Goal: Task Accomplishment & Management: Use online tool/utility

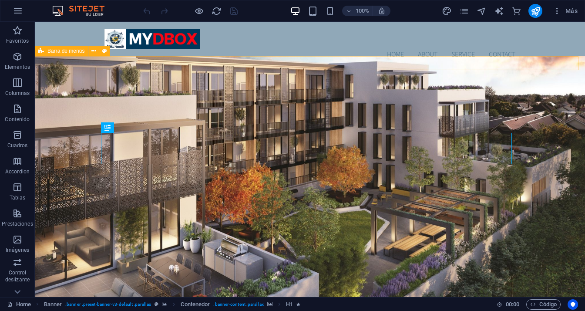
click at [250, 67] on div "Menu" at bounding box center [310, 74] width 550 height 14
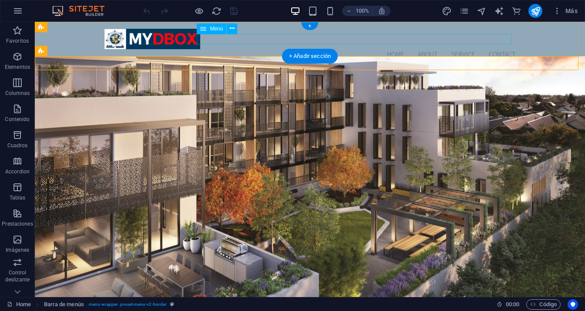
click at [254, 49] on nav "Home About Service Contact" at bounding box center [309, 54] width 411 height 10
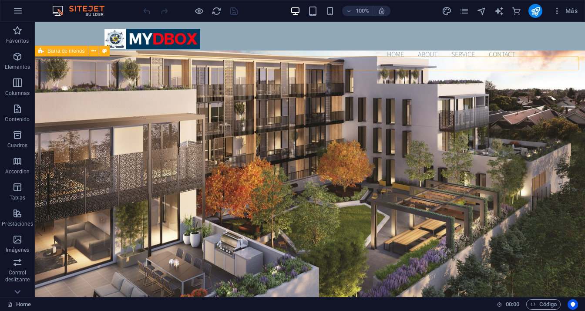
click at [235, 67] on div "Menu" at bounding box center [310, 74] width 550 height 14
click at [233, 67] on div "Menu" at bounding box center [310, 74] width 550 height 14
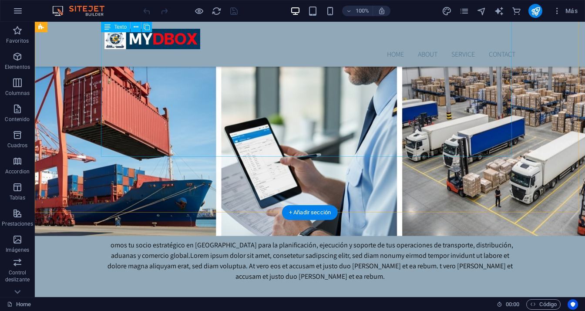
scroll to position [489, 0]
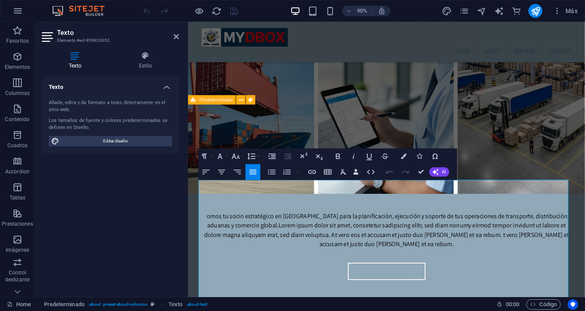
scroll to position [233, 0]
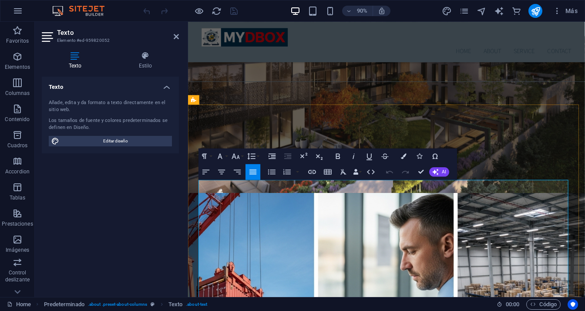
drag, startPoint x: 199, startPoint y: 201, endPoint x: 251, endPoint y: 220, distance: 55.0
click at [242, 157] on button "Font Size" at bounding box center [237, 156] width 15 height 16
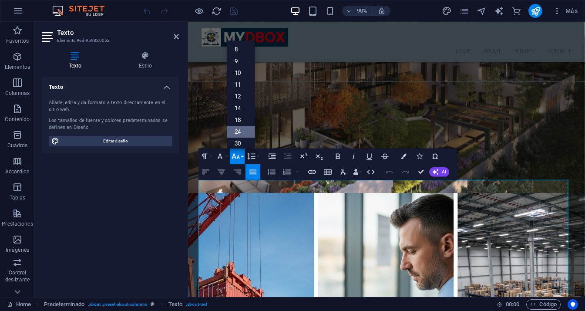
scroll to position [44, 0]
click at [242, 128] on link "48" at bounding box center [241, 128] width 28 height 12
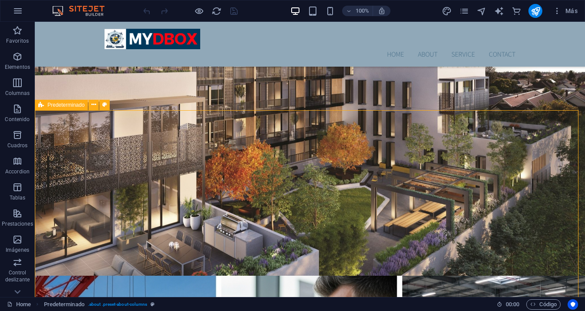
scroll to position [37, 0]
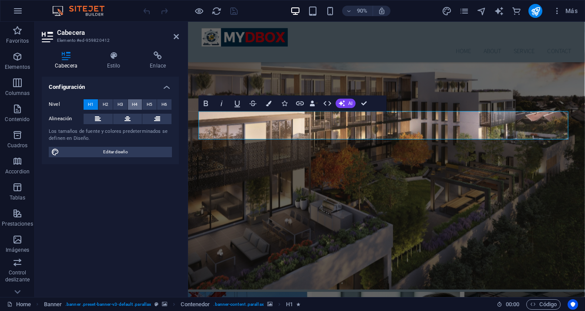
click at [134, 105] on span "H4" at bounding box center [135, 104] width 6 height 10
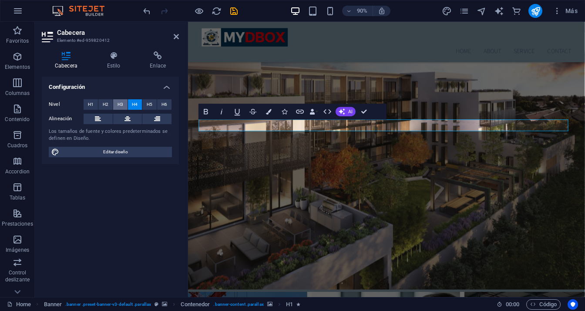
click at [121, 105] on span "H3" at bounding box center [120, 104] width 6 height 10
click at [106, 105] on span "H2" at bounding box center [106, 104] width 6 height 10
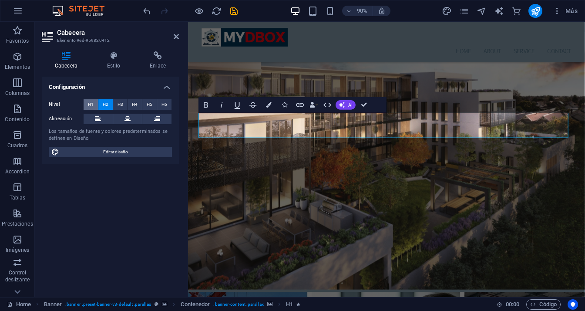
click at [90, 106] on span "H1" at bounding box center [91, 104] width 6 height 10
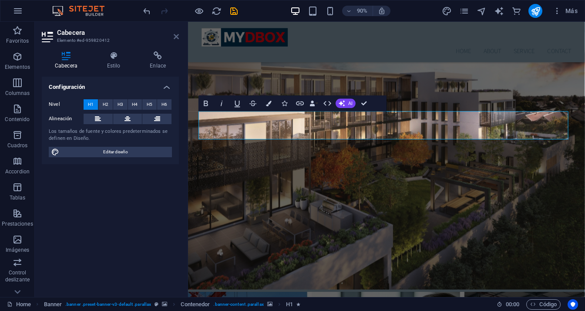
click at [174, 37] on icon at bounding box center [176, 36] width 5 height 7
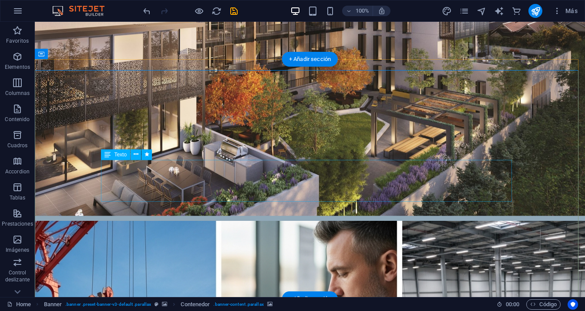
scroll to position [0, 0]
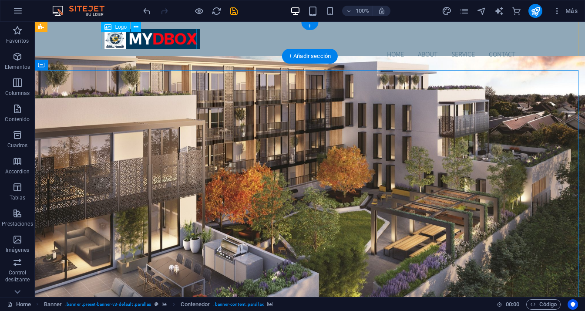
click at [164, 37] on div at bounding box center [309, 39] width 411 height 20
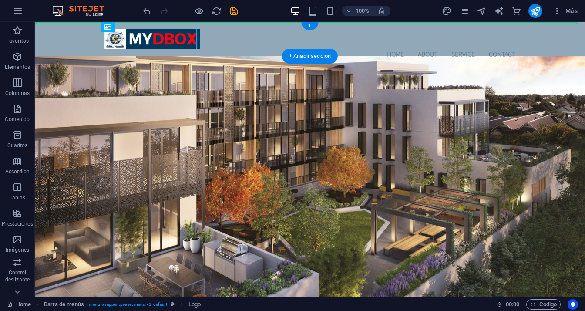
drag, startPoint x: 142, startPoint y: 40, endPoint x: 88, endPoint y: 38, distance: 54.0
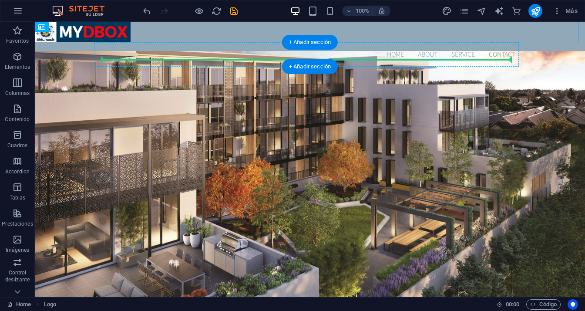
drag, startPoint x: 118, startPoint y: 33, endPoint x: 120, endPoint y: 58, distance: 25.3
click at [120, 67] on div "Menu" at bounding box center [310, 74] width 550 height 14
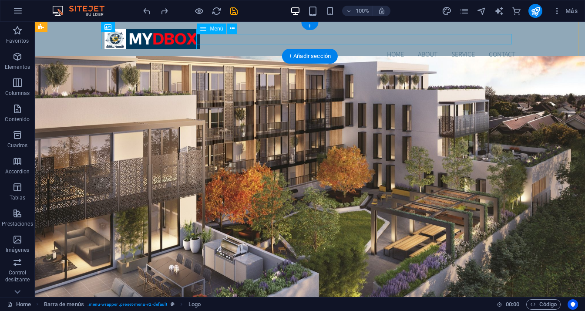
click at [394, 49] on nav "Home About Service Contact" at bounding box center [309, 54] width 411 height 10
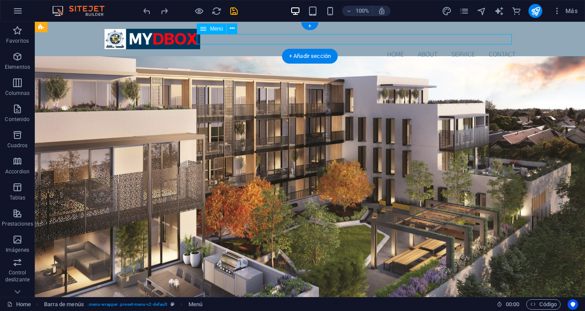
select select
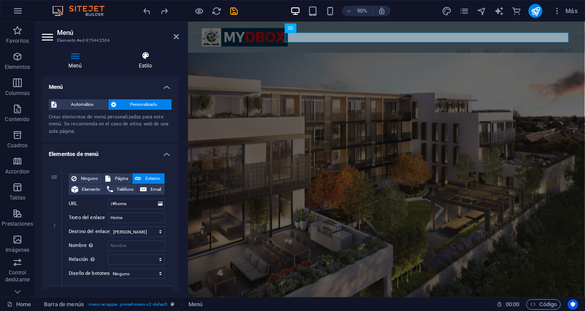
click at [143, 52] on icon at bounding box center [145, 55] width 67 height 9
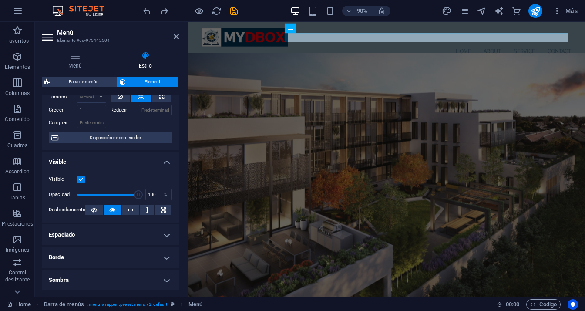
scroll to position [131, 0]
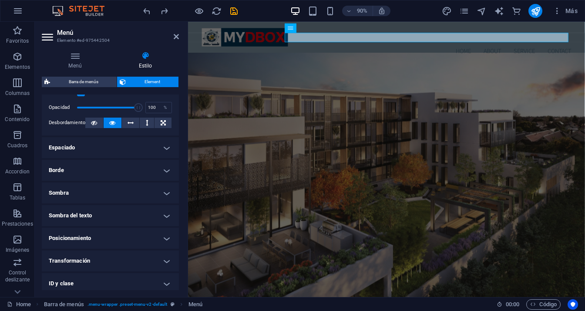
click at [160, 151] on h4 "Espaciado" at bounding box center [110, 147] width 137 height 21
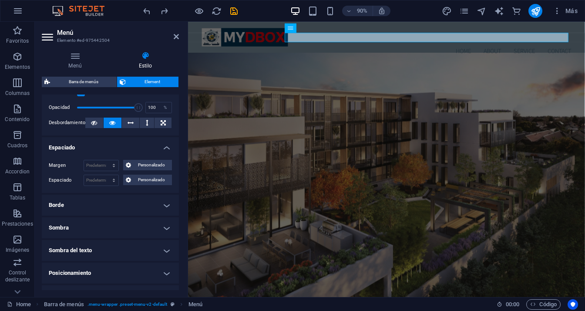
click at [162, 148] on h4 "Espaciado" at bounding box center [110, 145] width 137 height 16
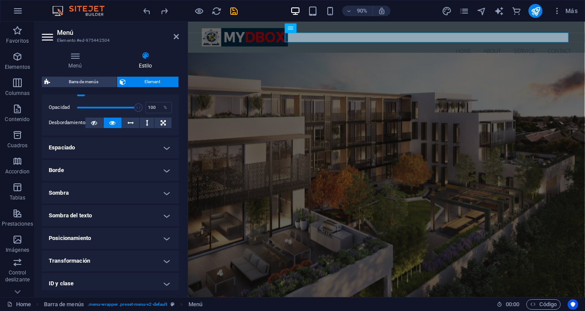
click at [162, 172] on h4 "Borde" at bounding box center [110, 170] width 137 height 21
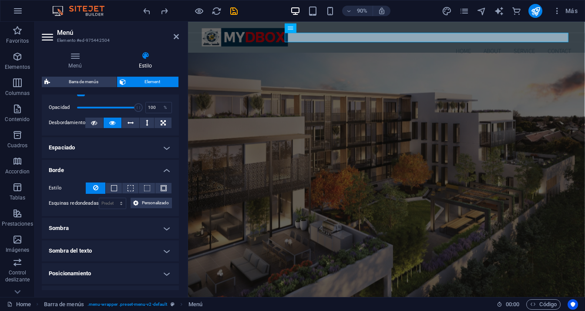
click at [162, 172] on h4 "Borde" at bounding box center [110, 168] width 137 height 16
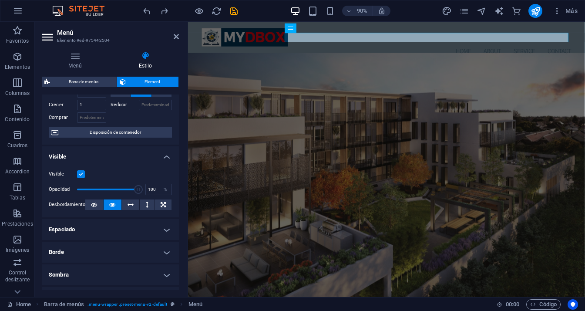
scroll to position [0, 0]
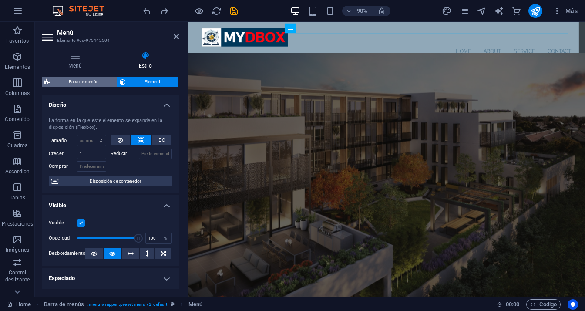
click at [98, 83] on span "Barra de menús" at bounding box center [83, 82] width 61 height 10
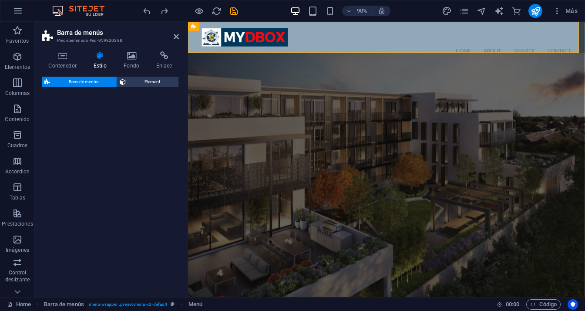
select select "rem"
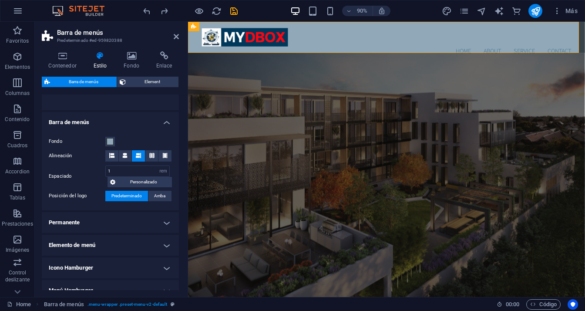
scroll to position [87, 0]
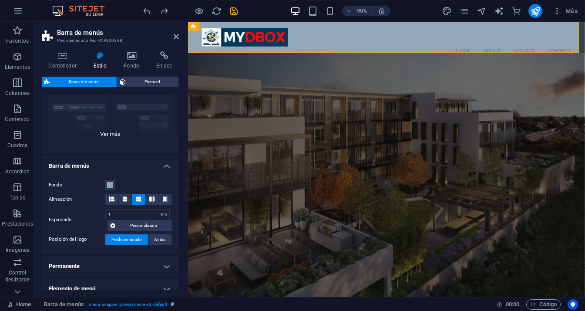
click at [105, 133] on div "Borde Centrado Predeterminado Fijo Loki Desencadenador Ancho XXL" at bounding box center [110, 88] width 137 height 131
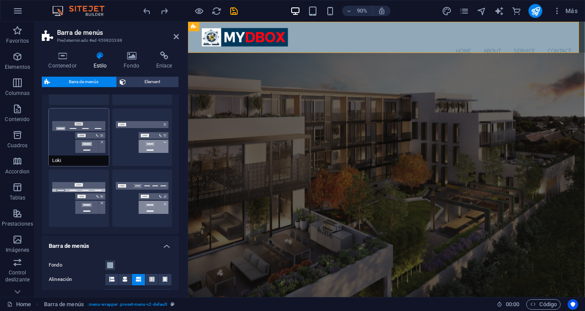
scroll to position [174, 0]
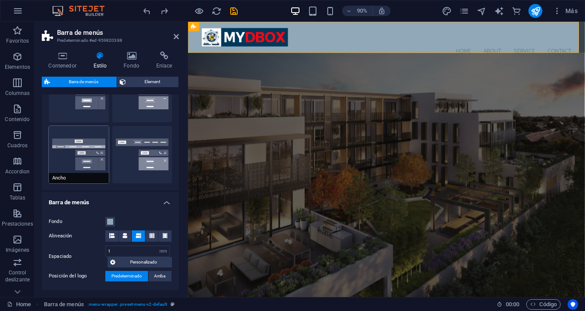
click at [87, 144] on button "Ancho" at bounding box center [79, 154] width 60 height 57
type input "0"
type input "2"
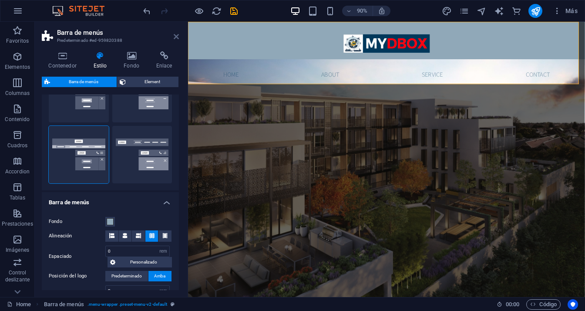
click at [177, 33] on icon at bounding box center [176, 36] width 5 height 7
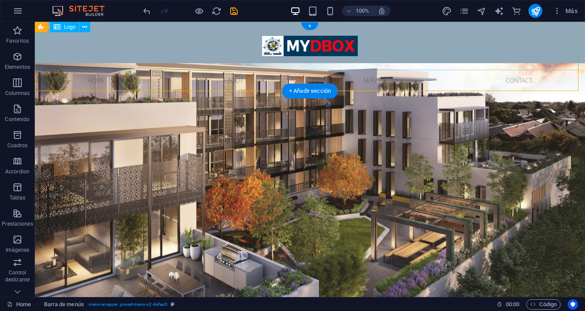
click at [331, 49] on div at bounding box center [310, 46] width 550 height 48
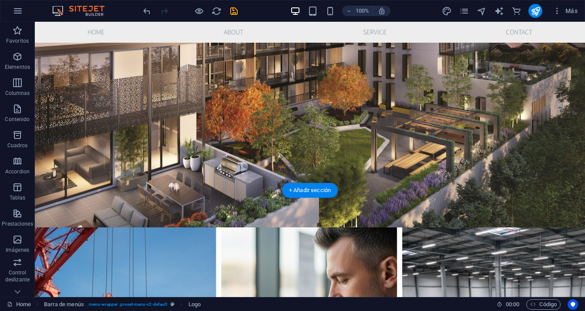
scroll to position [0, 0]
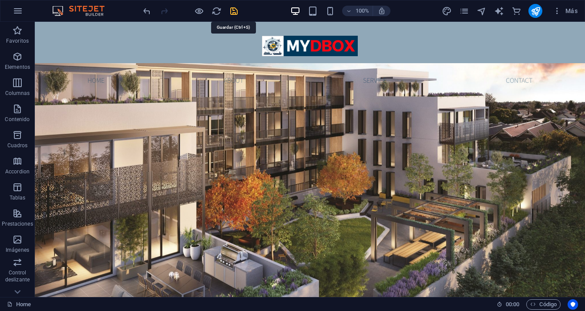
click at [234, 13] on icon "save" at bounding box center [234, 11] width 10 height 10
checkbox input "false"
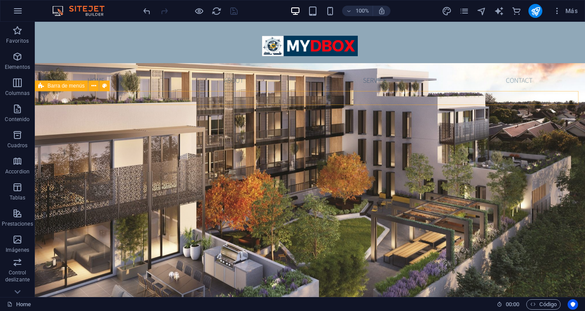
click at [277, 97] on div "Menu" at bounding box center [310, 98] width 550 height 14
click at [278, 101] on div "Menu" at bounding box center [310, 98] width 550 height 14
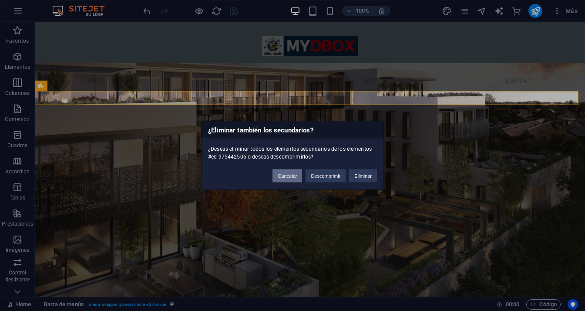
click at [291, 177] on button "Cancelar" at bounding box center [287, 175] width 30 height 13
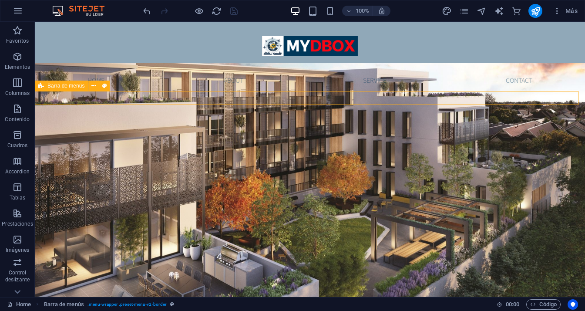
click at [410, 97] on div "Menu" at bounding box center [310, 98] width 550 height 14
click at [373, 97] on div "Menu" at bounding box center [310, 98] width 550 height 14
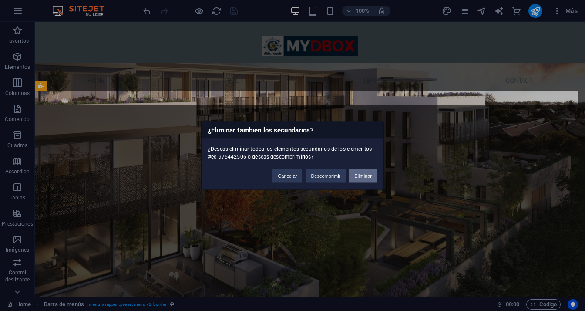
click at [359, 173] on button "Eliminar" at bounding box center [363, 175] width 28 height 13
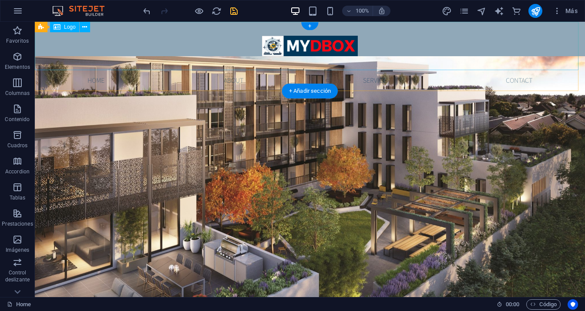
click at [343, 63] on div at bounding box center [310, 46] width 550 height 48
click at [341, 45] on div at bounding box center [310, 46] width 550 height 48
click at [325, 48] on div at bounding box center [310, 46] width 550 height 48
select select "px"
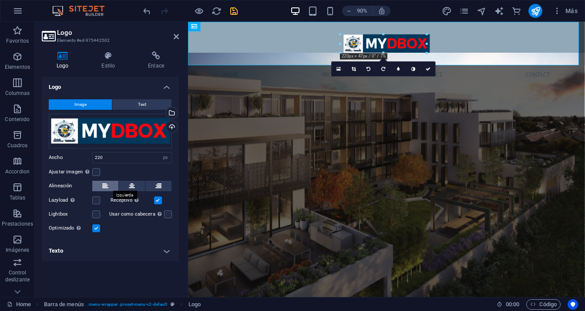
click at [107, 188] on icon at bounding box center [105, 186] width 6 height 10
click at [139, 186] on button at bounding box center [132, 186] width 26 height 10
click at [65, 56] on icon at bounding box center [62, 55] width 41 height 9
click at [177, 37] on icon at bounding box center [176, 36] width 5 height 7
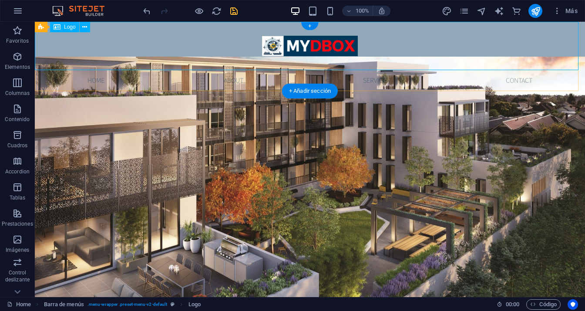
click at [304, 51] on div at bounding box center [310, 46] width 550 height 48
click at [305, 43] on div at bounding box center [310, 46] width 550 height 48
click at [308, 44] on div at bounding box center [310, 46] width 550 height 48
select select "px"
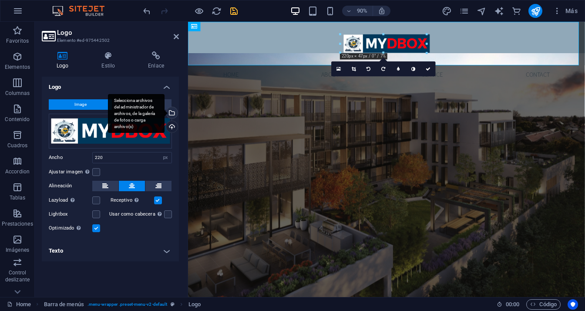
click at [174, 116] on div "Selecciona archivos del administrador de archivos, de la galería de fotos o car…" at bounding box center [170, 113] width 13 height 13
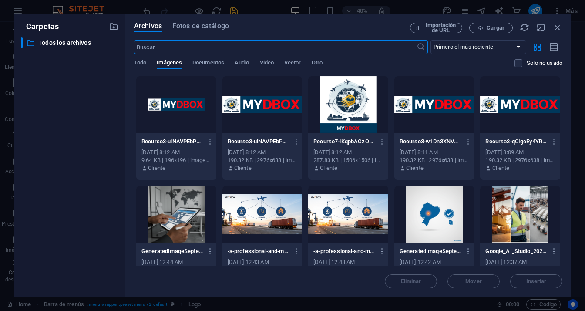
click at [256, 108] on div at bounding box center [262, 104] width 80 height 57
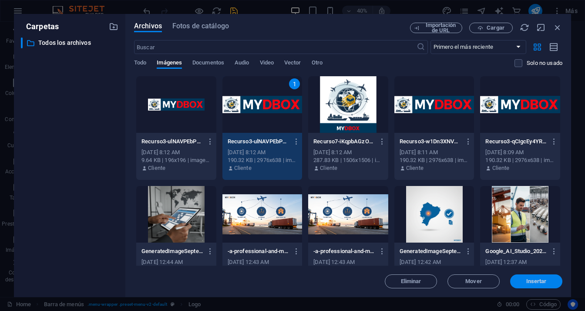
click at [532, 281] on span "Insertar" at bounding box center [536, 280] width 20 height 5
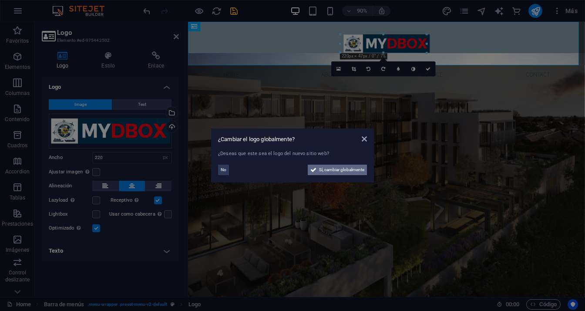
click at [334, 168] on span "Sí, cambiar globalmente" at bounding box center [341, 169] width 45 height 10
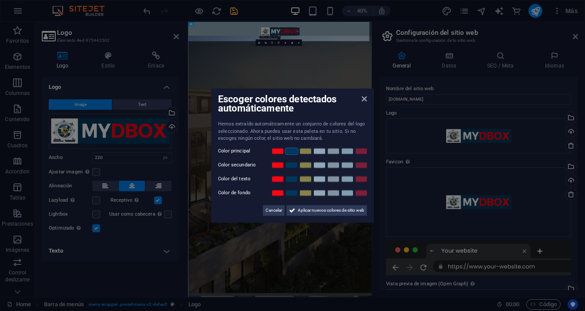
click at [294, 154] on link at bounding box center [291, 150] width 13 height 7
click at [294, 164] on link at bounding box center [291, 164] width 13 height 7
click at [318, 179] on link at bounding box center [319, 178] width 13 height 7
click at [291, 192] on link at bounding box center [291, 192] width 13 height 7
click at [294, 208] on button "Aplicar nuevos colores de sitio web" at bounding box center [326, 210] width 80 height 10
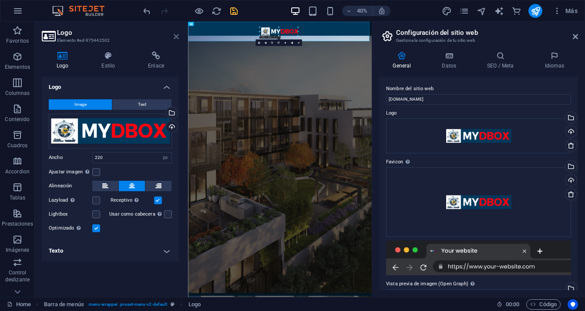
click at [177, 36] on icon at bounding box center [176, 36] width 5 height 7
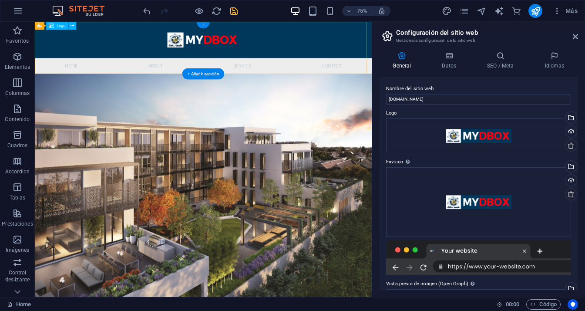
click at [268, 50] on div at bounding box center [259, 46] width 449 height 48
click at [274, 49] on div at bounding box center [259, 46] width 449 height 48
select select "px"
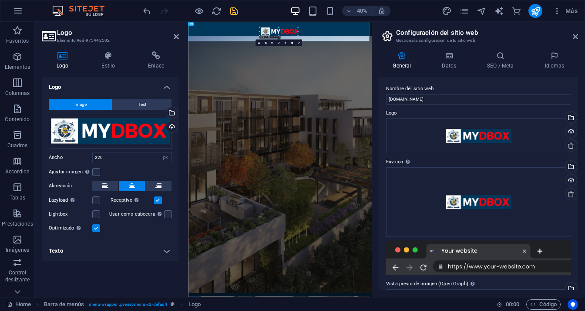
click at [584, 32] on aside "Configuración del sitio web Gestiona la configuración de tu sitio web General D…" at bounding box center [478, 159] width 213 height 275
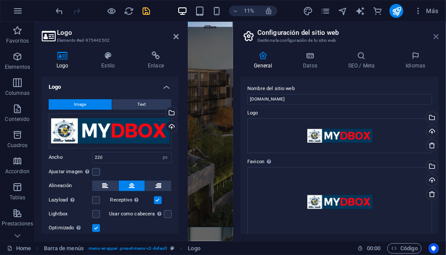
click at [435, 34] on icon at bounding box center [436, 36] width 5 height 7
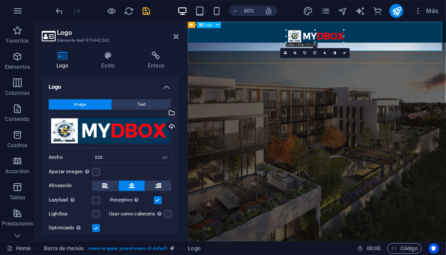
click at [226, 57] on div at bounding box center [403, 45] width 431 height 48
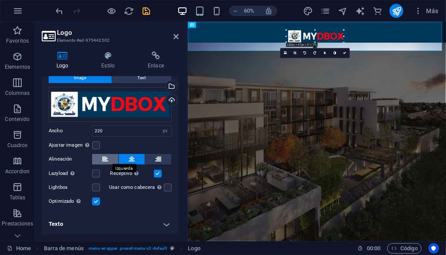
click at [109, 159] on button at bounding box center [105, 159] width 26 height 10
click at [132, 158] on icon at bounding box center [132, 159] width 6 height 10
click at [167, 187] on label at bounding box center [168, 188] width 8 height 8
click at [0, 0] on input "Usar como cabecera La imagen se ajustará en una etiqueta de cabecera H1. Result…" at bounding box center [0, 0] width 0 height 0
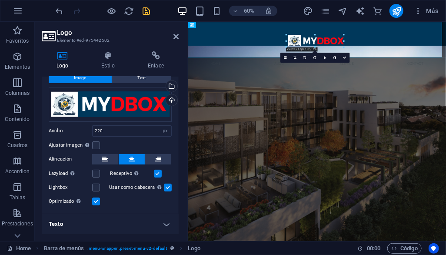
click at [167, 188] on label at bounding box center [168, 188] width 8 height 8
click at [0, 0] on input "Usar como cabecera La imagen se ajustará en una etiqueta de cabecera H1. Result…" at bounding box center [0, 0] width 0 height 0
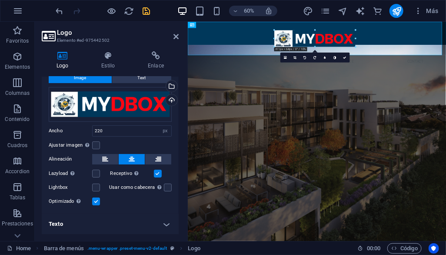
drag, startPoint x: 287, startPoint y: 30, endPoint x: 245, endPoint y: 29, distance: 41.4
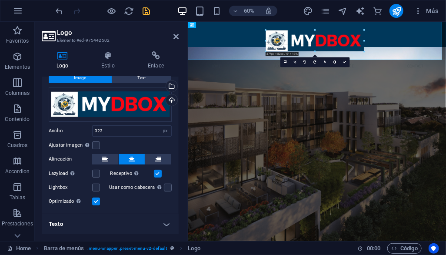
drag, startPoint x: 273, startPoint y: 30, endPoint x: 247, endPoint y: 24, distance: 26.7
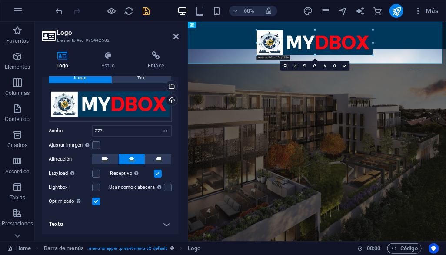
drag, startPoint x: 265, startPoint y: 30, endPoint x: 255, endPoint y: 23, distance: 11.9
type input "444"
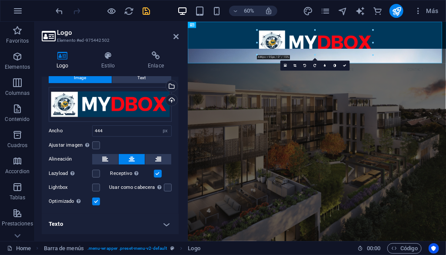
click at [165, 224] on h4 "Texto" at bounding box center [110, 224] width 137 height 21
click at [165, 224] on h4 "Texto" at bounding box center [110, 222] width 137 height 16
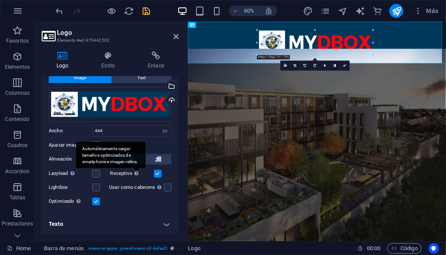
scroll to position [0, 0]
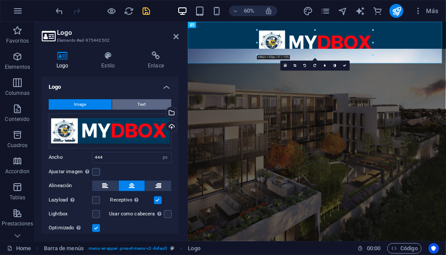
click at [129, 103] on button "Text" at bounding box center [141, 104] width 59 height 10
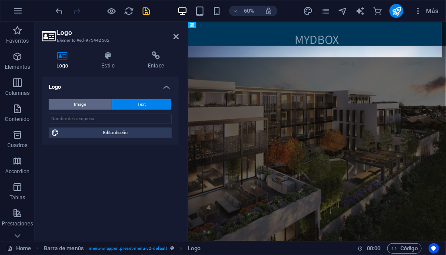
click at [80, 103] on span "Image" at bounding box center [80, 104] width 12 height 10
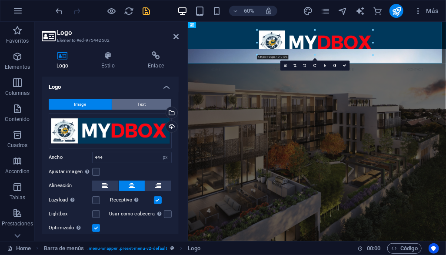
click at [131, 101] on button "Text" at bounding box center [141, 104] width 59 height 10
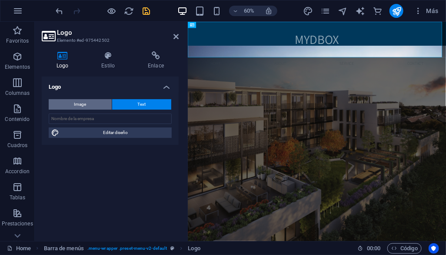
click at [78, 104] on span "Image" at bounding box center [80, 104] width 12 height 10
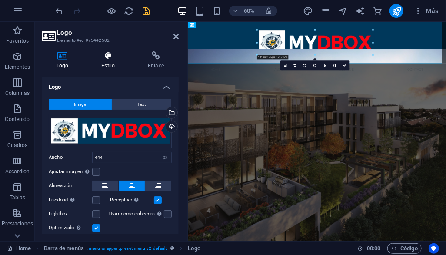
click at [112, 60] on h4 "Estilo" at bounding box center [110, 60] width 47 height 18
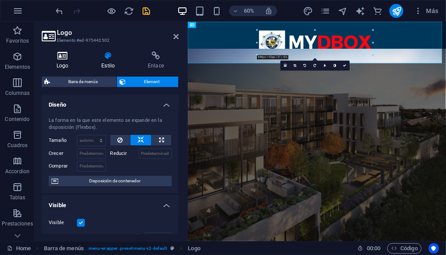
click at [58, 59] on icon at bounding box center [62, 55] width 41 height 9
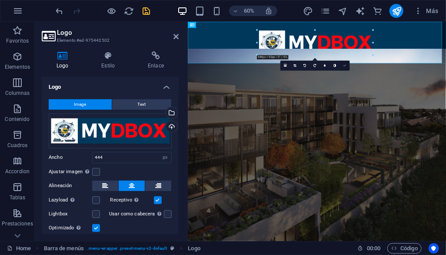
click at [346, 67] on link at bounding box center [345, 65] width 10 height 10
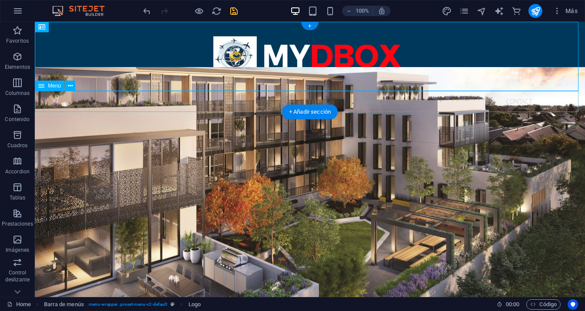
click at [219, 103] on nav "Home About Service Contact" at bounding box center [310, 101] width 550 height 21
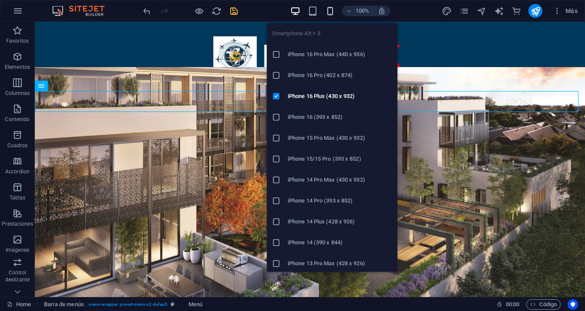
click at [332, 13] on icon "button" at bounding box center [330, 11] width 10 height 10
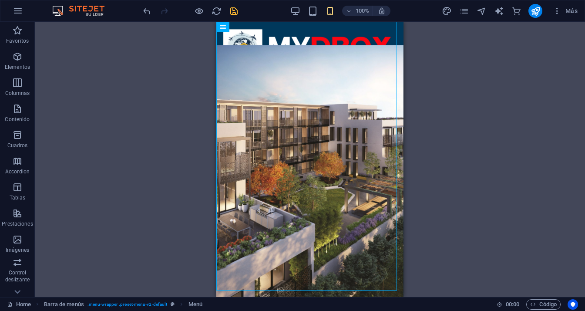
click at [459, 87] on div "H1 Banner Banner Contenedor Separador Barra de menús Barra de menús Barra de me…" at bounding box center [310, 159] width 550 height 275
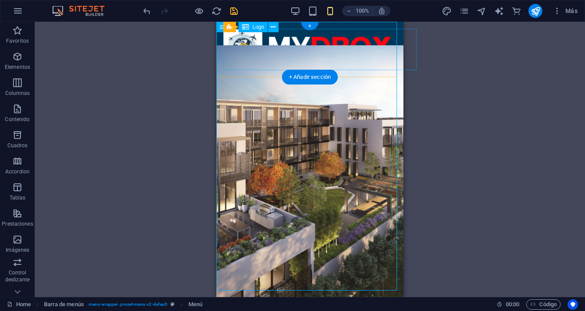
click at [303, 51] on div at bounding box center [309, 47] width 173 height 37
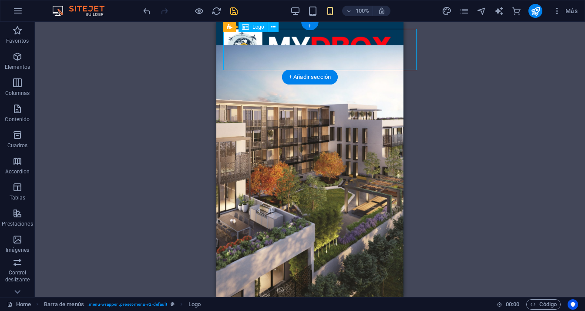
click at [303, 50] on div at bounding box center [309, 47] width 173 height 37
select select "px"
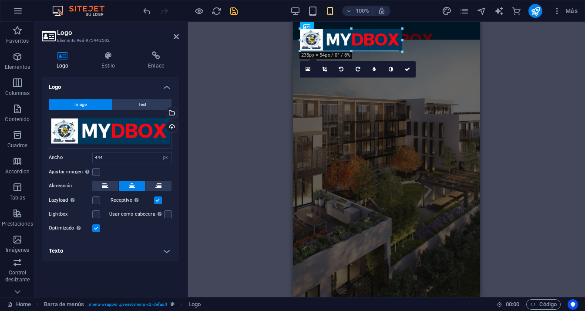
drag, startPoint x: 494, startPoint y: 70, endPoint x: 400, endPoint y: 37, distance: 99.5
type input "228"
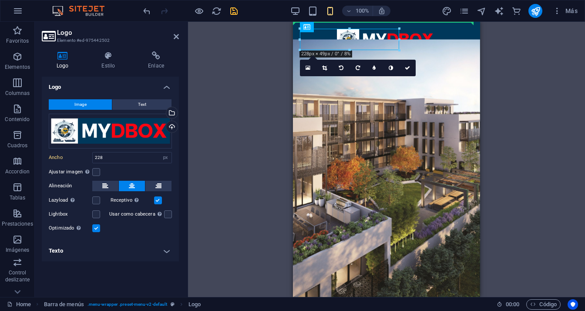
drag, startPoint x: 369, startPoint y: 40, endPoint x: 410, endPoint y: 39, distance: 41.4
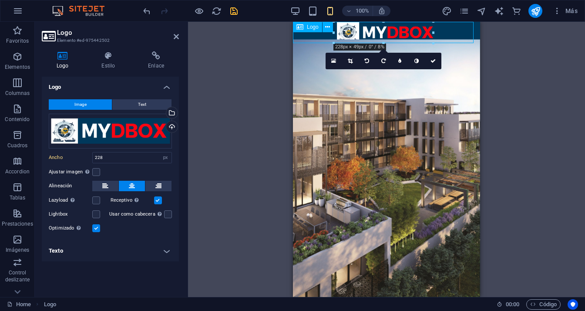
drag, startPoint x: 396, startPoint y: 33, endPoint x: 673, endPoint y: 64, distance: 278.8
click at [381, 42] on div at bounding box center [386, 32] width 187 height 21
click at [147, 13] on icon "undo" at bounding box center [147, 11] width 10 height 10
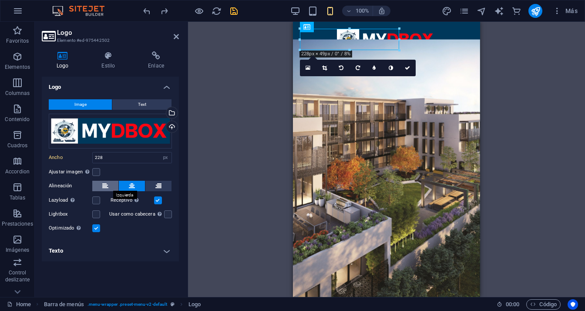
click at [108, 185] on button at bounding box center [105, 186] width 26 height 10
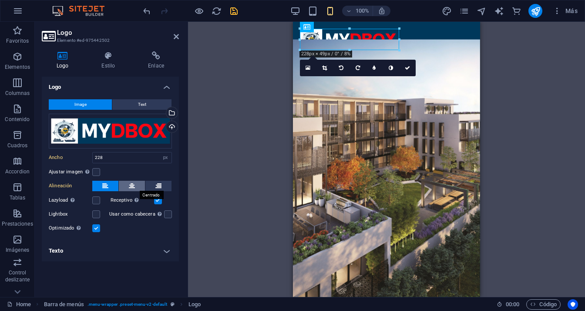
click at [139, 186] on button at bounding box center [132, 186] width 26 height 10
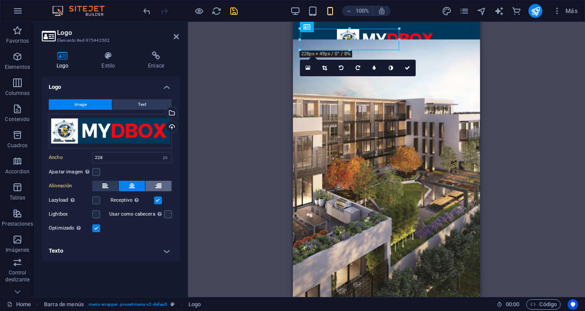
click at [159, 188] on icon at bounding box center [158, 186] width 6 height 10
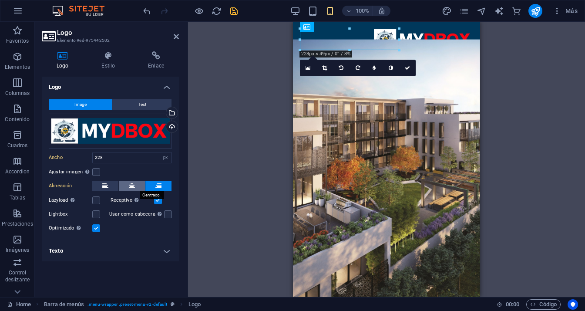
click at [136, 186] on button at bounding box center [132, 186] width 26 height 10
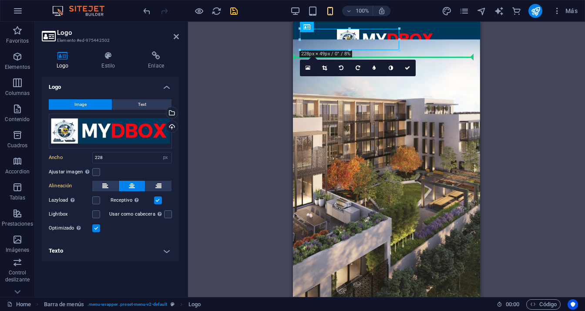
drag, startPoint x: 349, startPoint y: 44, endPoint x: 415, endPoint y: 42, distance: 66.2
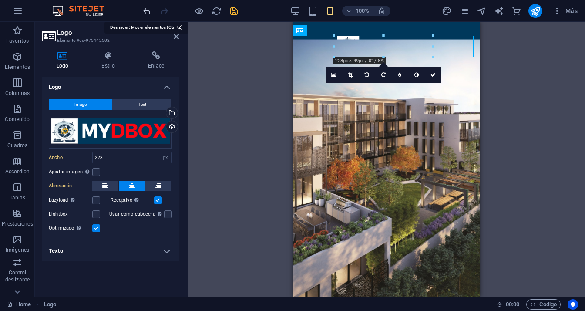
click at [147, 14] on icon "undo" at bounding box center [147, 11] width 10 height 10
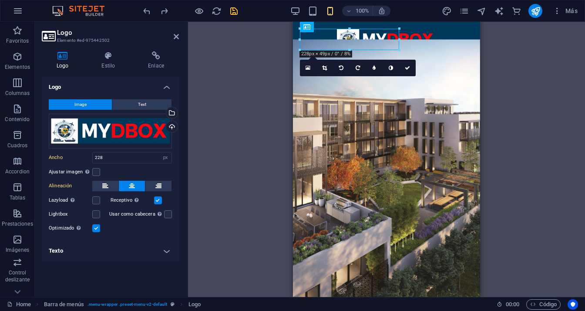
click at [250, 102] on div "H1 Banner Banner Contenedor Separador Barra de menús Barra de menús Menú Texto …" at bounding box center [386, 159] width 397 height 275
click at [493, 90] on div "H1 Banner Banner Contenedor Separador Barra de menús Barra de menús Menú Texto …" at bounding box center [386, 159] width 397 height 275
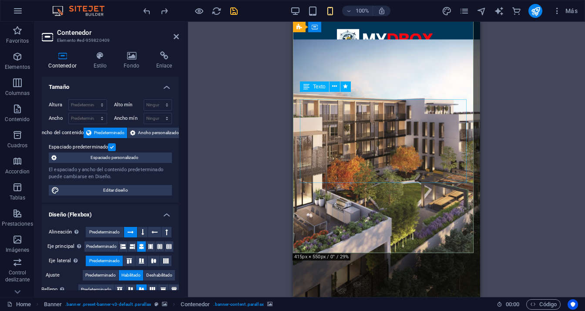
scroll to position [44, 0]
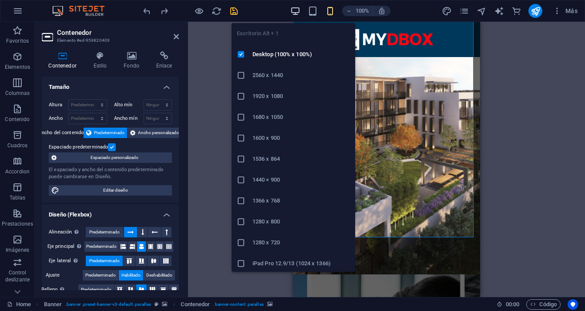
click at [294, 11] on icon "button" at bounding box center [295, 11] width 10 height 10
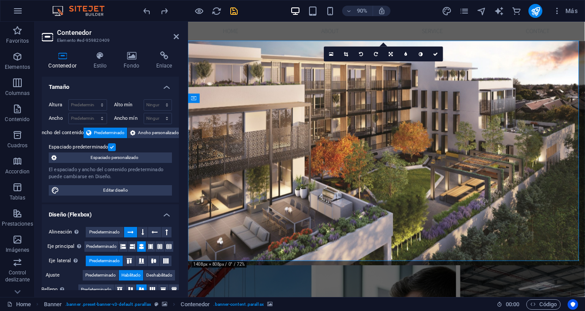
scroll to position [0, 0]
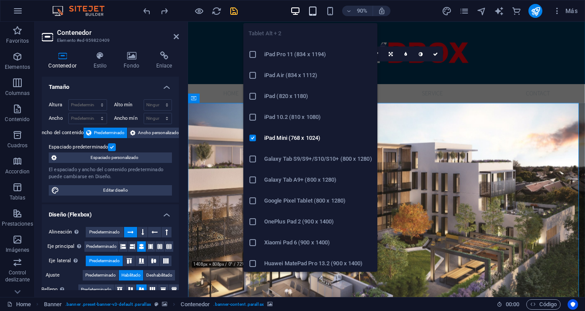
click at [313, 10] on icon "button" at bounding box center [313, 11] width 10 height 10
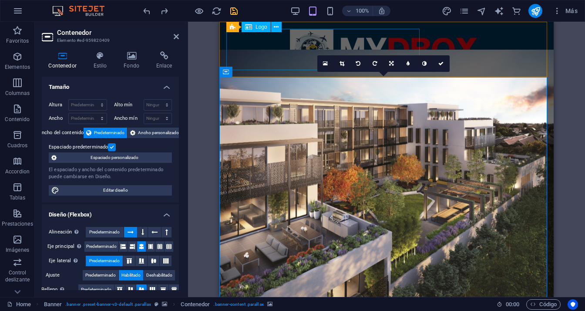
click at [294, 56] on div at bounding box center [386, 49] width 320 height 41
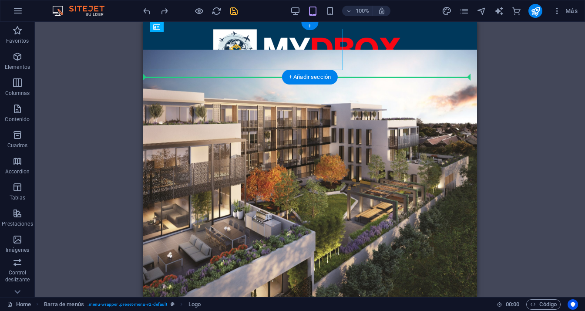
drag, startPoint x: 252, startPoint y: 47, endPoint x: 351, endPoint y: 50, distance: 98.4
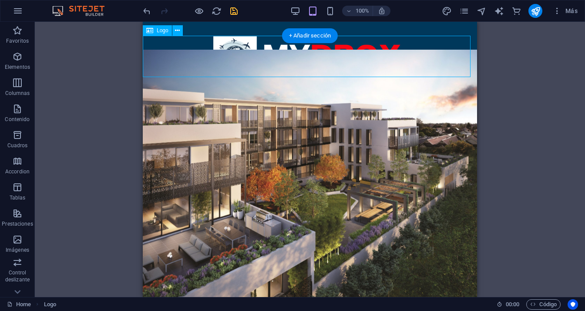
drag, startPoint x: 342, startPoint y: 56, endPoint x: 345, endPoint y: 38, distance: 18.0
click at [345, 38] on div at bounding box center [310, 56] width 334 height 41
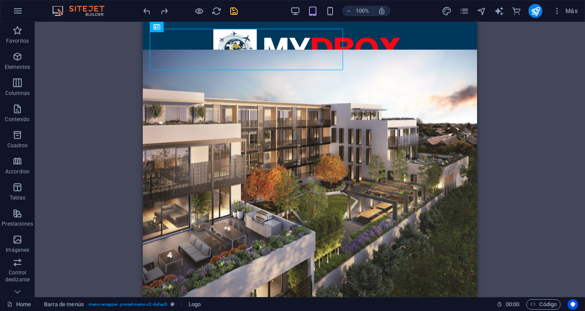
click at [99, 125] on div "Arrastra aquí para reemplazar el contenido existente. Si quieres crear un eleme…" at bounding box center [310, 159] width 550 height 275
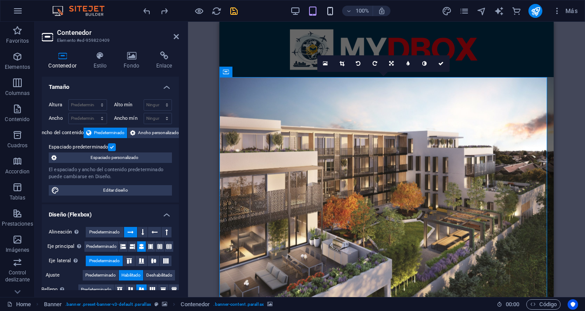
click at [333, 12] on icon "button" at bounding box center [330, 11] width 10 height 10
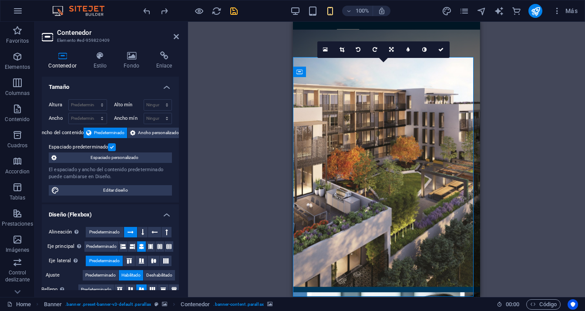
click at [228, 123] on div "Arrastra aquí para reemplazar el contenido existente. Si quieres crear un eleme…" at bounding box center [386, 159] width 397 height 275
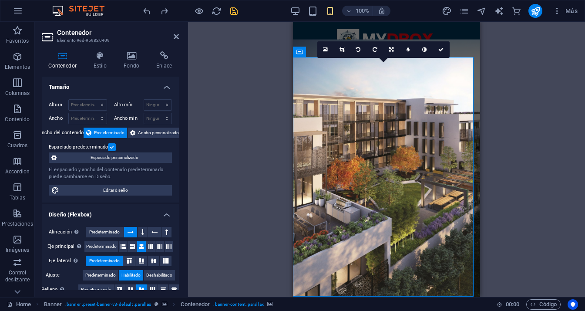
click at [208, 103] on div "Arrastra aquí para reemplazar el contenido existente. Si quieres crear un eleme…" at bounding box center [386, 159] width 397 height 275
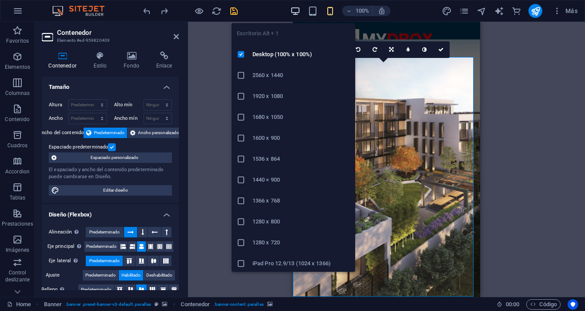
click at [295, 10] on icon "button" at bounding box center [295, 11] width 10 height 10
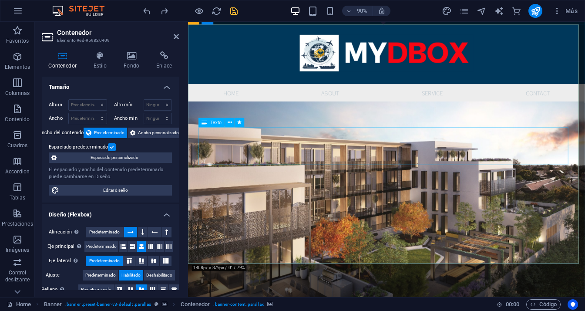
scroll to position [131, 0]
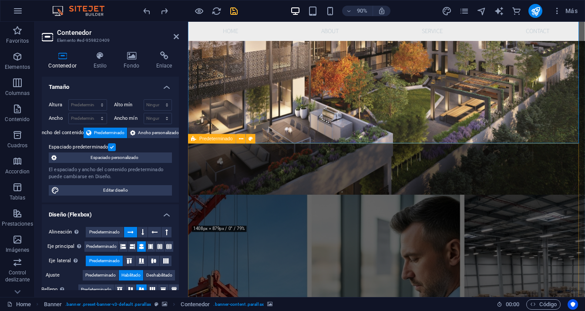
click at [224, 140] on span "Predeterminado" at bounding box center [215, 138] width 33 height 5
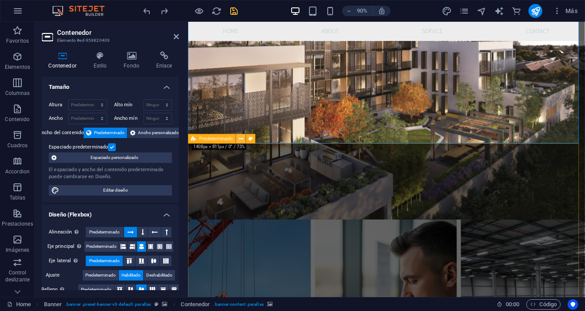
click at [242, 139] on icon at bounding box center [241, 138] width 4 height 8
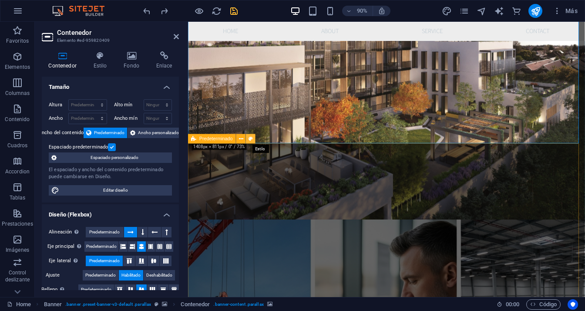
click at [249, 140] on icon at bounding box center [250, 138] width 4 height 8
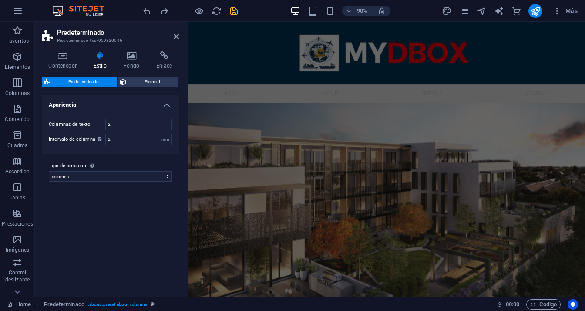
scroll to position [44, 0]
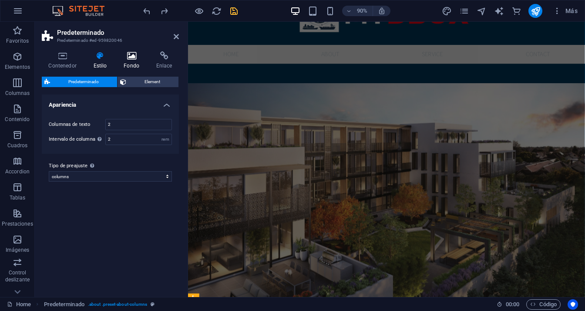
click at [132, 61] on h4 "Fondo" at bounding box center [133, 60] width 33 height 18
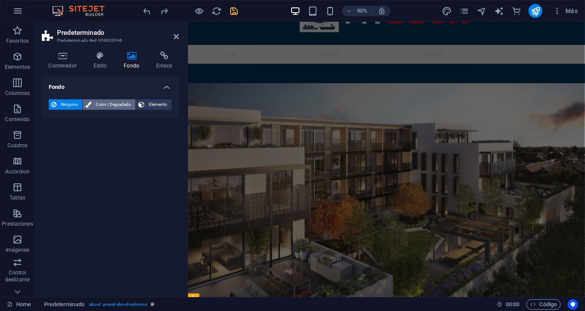
click at [108, 104] on span "Color / Degradado" at bounding box center [113, 104] width 39 height 10
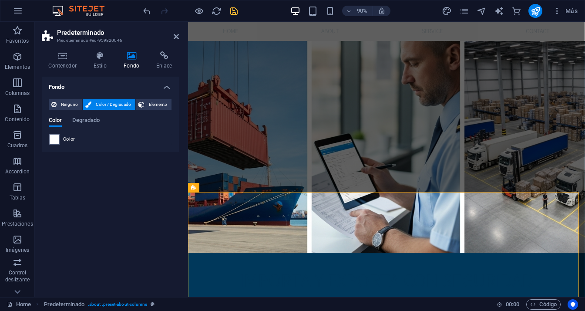
scroll to position [303, 0]
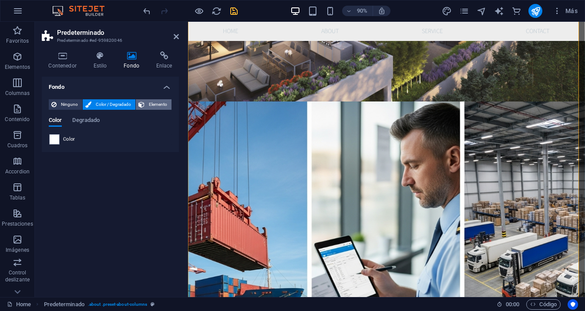
click at [167, 105] on span "Elemento" at bounding box center [158, 104] width 22 height 10
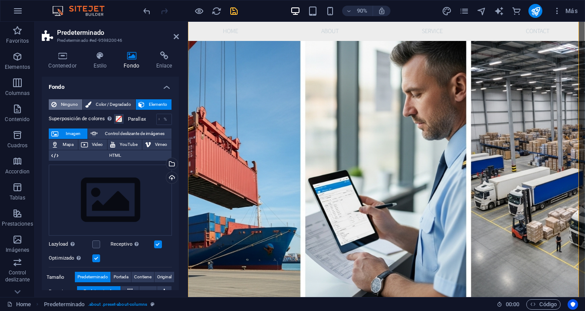
click at [73, 104] on span "Ninguno" at bounding box center [69, 104] width 20 height 10
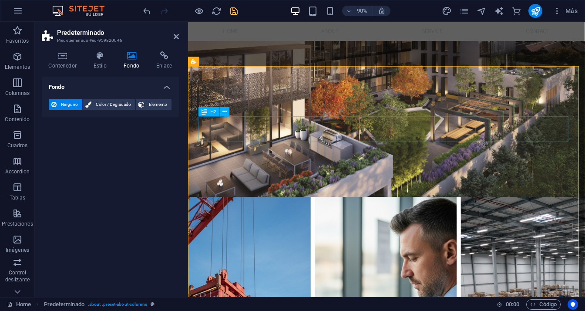
scroll to position [216, 0]
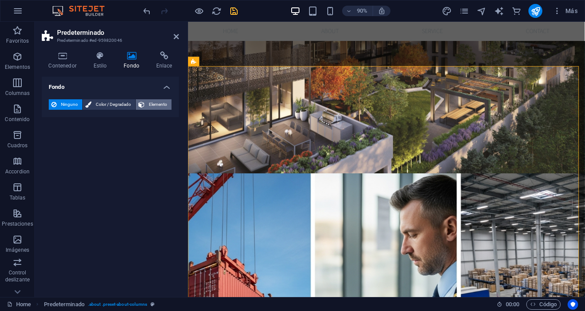
click at [164, 104] on span "Elemento" at bounding box center [158, 104] width 22 height 10
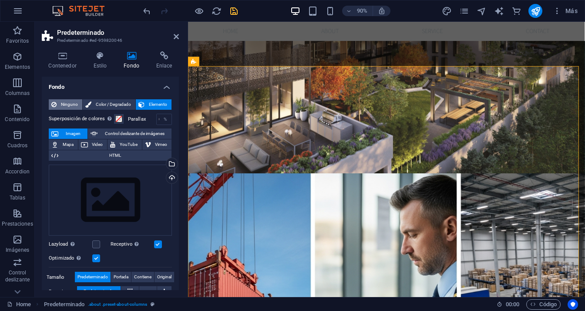
click at [64, 102] on span "Ninguno" at bounding box center [69, 104] width 20 height 10
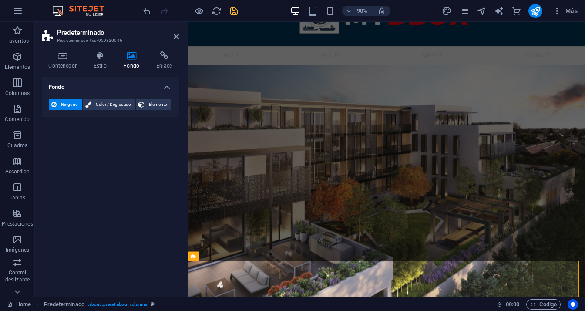
scroll to position [0, 0]
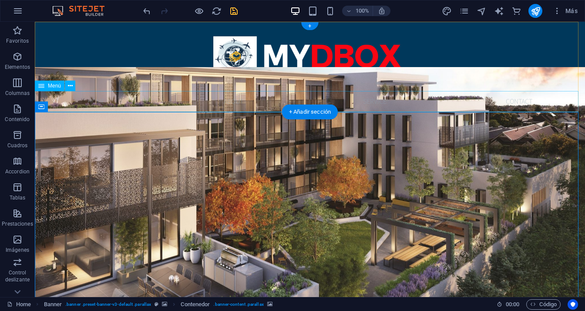
click at [238, 103] on nav "Home About Service Contact" at bounding box center [310, 101] width 550 height 21
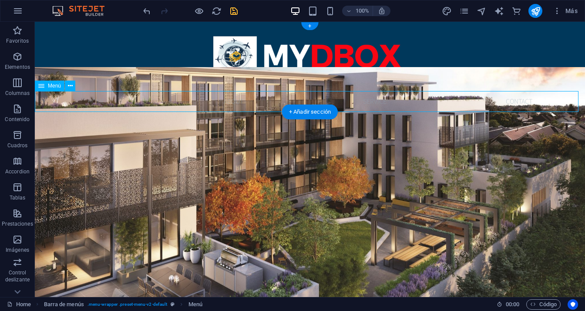
click at [237, 103] on nav "Home About Service Contact" at bounding box center [310, 101] width 550 height 21
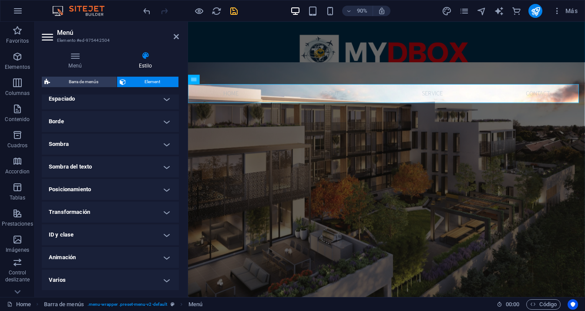
scroll to position [136, 0]
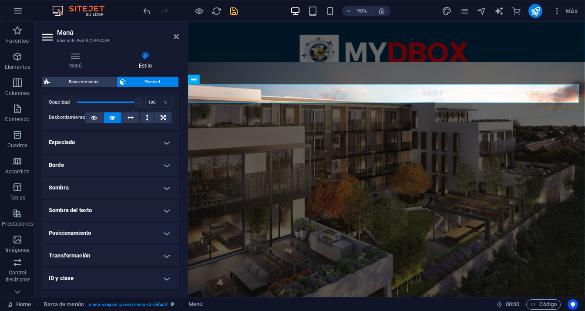
click at [154, 162] on h4 "Borde" at bounding box center [110, 164] width 137 height 21
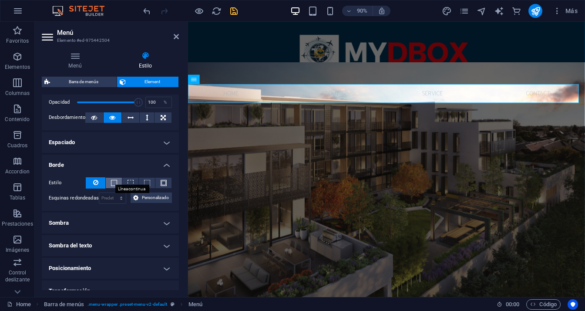
click at [111, 182] on span at bounding box center [114, 183] width 6 height 6
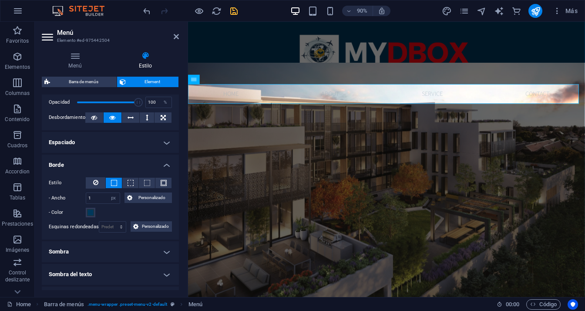
click at [111, 183] on span at bounding box center [114, 183] width 6 height 6
click at [94, 184] on icon at bounding box center [95, 182] width 5 height 10
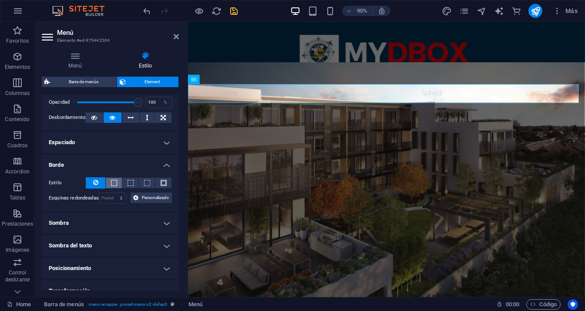
click at [111, 183] on span at bounding box center [114, 183] width 6 height 6
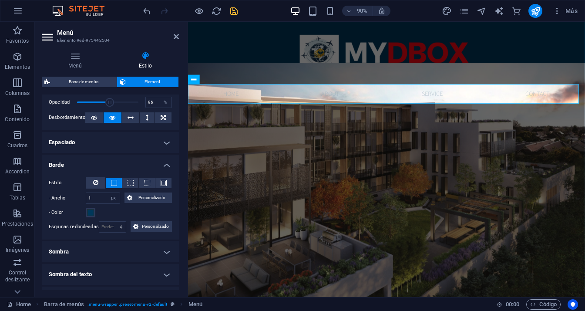
type input "100"
drag, startPoint x: 134, startPoint y: 101, endPoint x: 141, endPoint y: 105, distance: 8.2
click at [141, 105] on span at bounding box center [138, 102] width 9 height 9
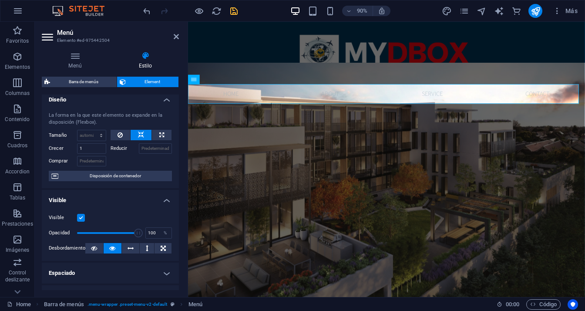
scroll to position [0, 0]
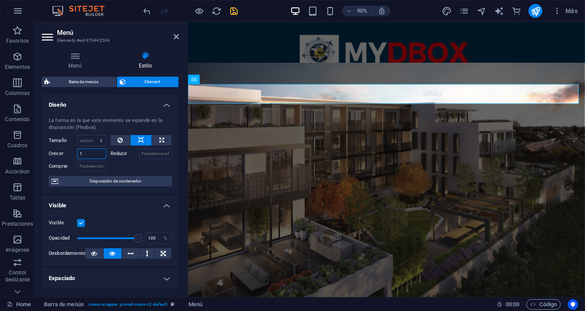
click at [84, 154] on input "1" at bounding box center [91, 153] width 29 height 10
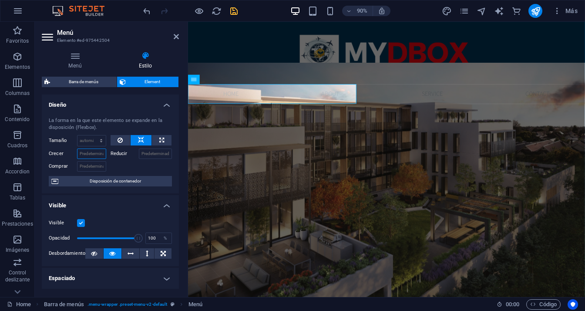
type input "2"
type input "1"
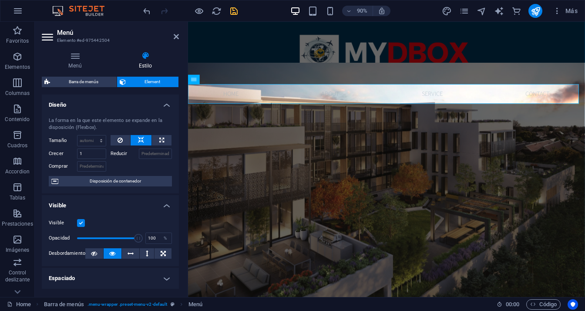
click at [120, 169] on div at bounding box center [142, 165] width 62 height 13
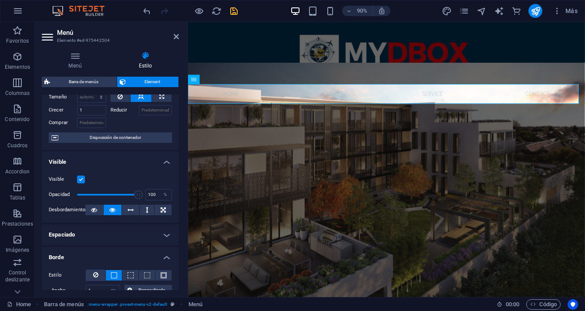
scroll to position [87, 0]
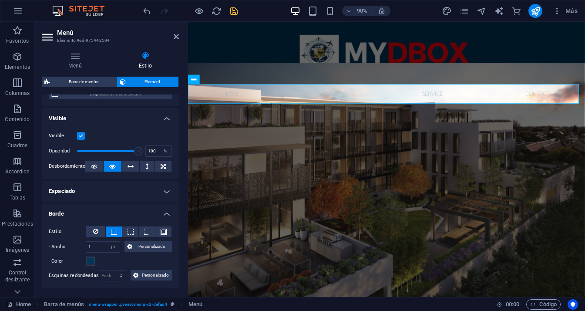
click at [147, 188] on h4 "Espaciado" at bounding box center [110, 191] width 137 height 21
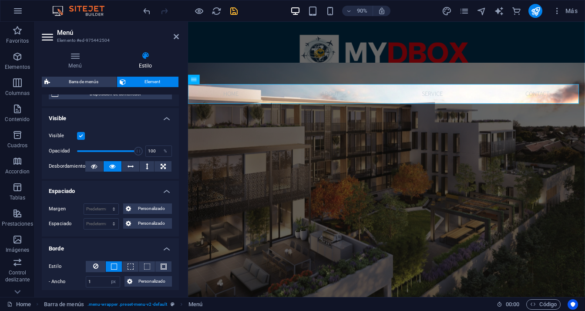
click at [147, 188] on h4 "Espaciado" at bounding box center [110, 189] width 137 height 16
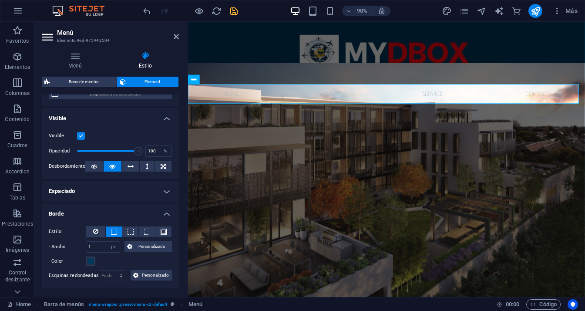
click at [147, 188] on h4 "Espaciado" at bounding box center [110, 191] width 137 height 21
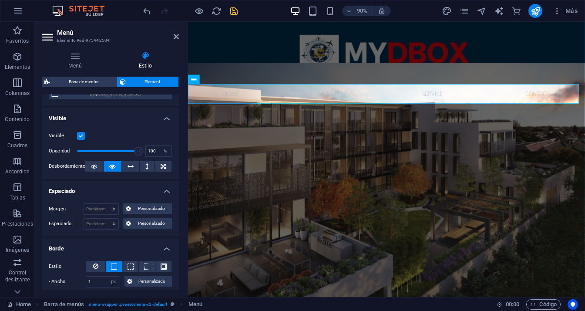
click at [147, 188] on h4 "Espaciado" at bounding box center [110, 189] width 137 height 16
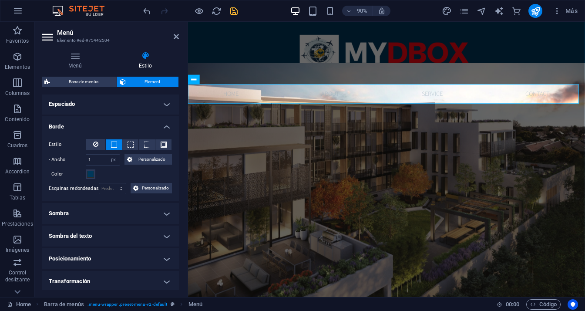
scroll to position [218, 0]
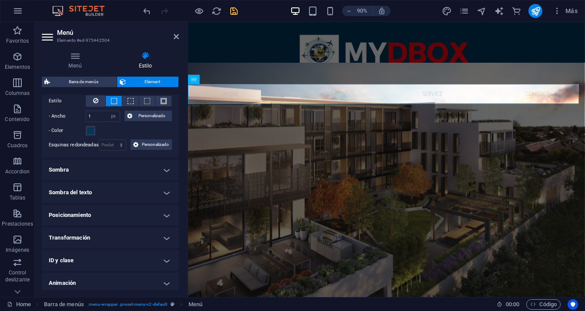
click at [141, 170] on h4 "Sombra" at bounding box center [110, 169] width 137 height 21
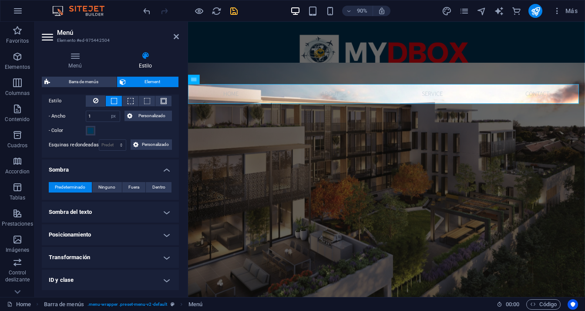
click at [144, 167] on h4 "Sombra" at bounding box center [110, 167] width 137 height 16
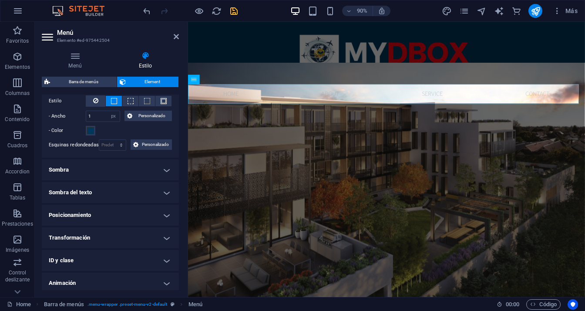
click at [144, 190] on h4 "Sombra del texto" at bounding box center [110, 192] width 137 height 21
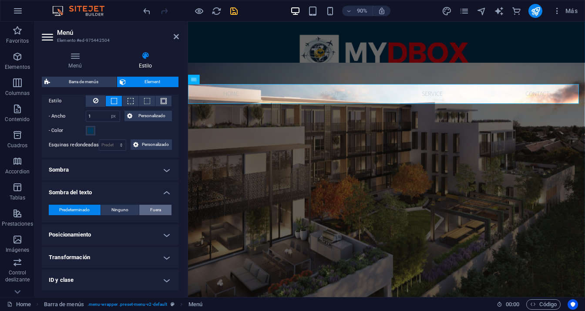
click at [150, 210] on span "Fuera" at bounding box center [155, 209] width 11 height 10
type input "2"
type input "4"
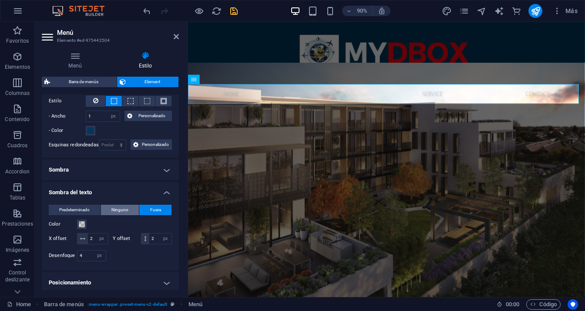
click at [110, 211] on button "Ninguno" at bounding box center [120, 209] width 38 height 10
type input "0"
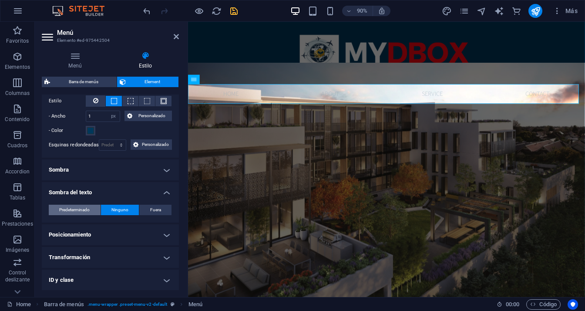
click at [89, 211] on span "Predeterminado" at bounding box center [74, 209] width 30 height 10
click at [152, 211] on span "Fuera" at bounding box center [155, 209] width 11 height 10
type input "2"
type input "4"
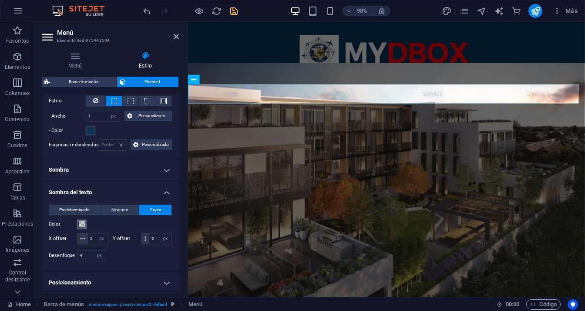
click at [85, 220] on button "Color" at bounding box center [82, 224] width 10 height 10
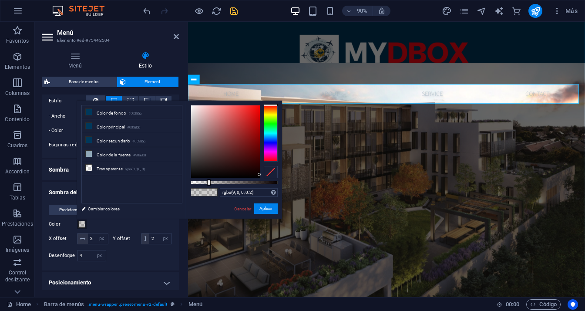
type input "rgba(0, 0, 0, 0.2)"
drag, startPoint x: 201, startPoint y: 171, endPoint x: 260, endPoint y: 181, distance: 60.2
click at [260, 178] on div at bounding box center [234, 141] width 87 height 73
click at [260, 206] on button "Aplicar" at bounding box center [265, 208] width 23 height 10
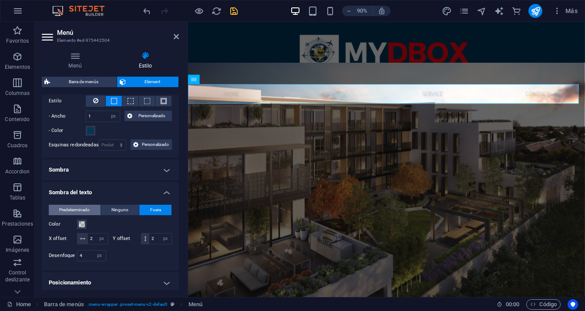
click at [92, 208] on button "Predeterminado" at bounding box center [75, 209] width 52 height 10
type input "0"
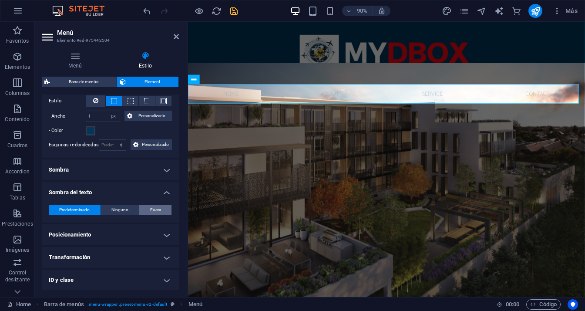
click at [157, 206] on span "Fuera" at bounding box center [155, 209] width 11 height 10
type input "2"
type input "4"
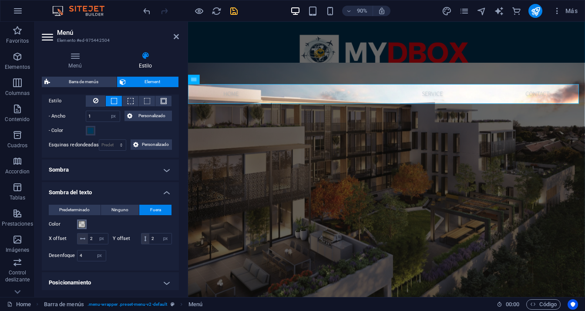
click at [83, 224] on span at bounding box center [81, 224] width 7 height 7
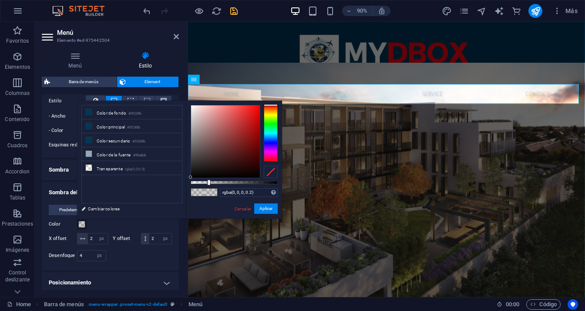
type input "rgba(25, 21, 21, 0.2)"
click at [202, 170] on div at bounding box center [225, 141] width 69 height 72
click at [261, 208] on button "Aplicar" at bounding box center [265, 208] width 23 height 10
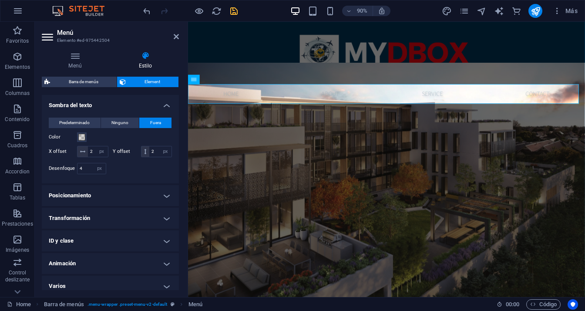
scroll to position [261, 0]
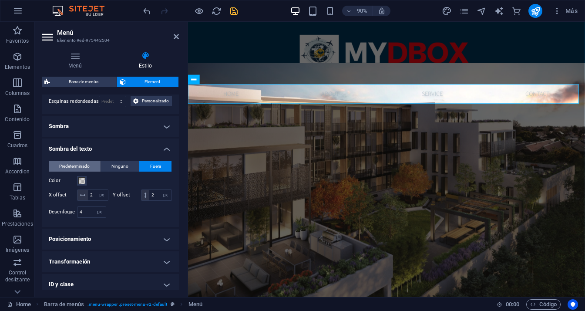
click at [88, 164] on span "Predeterminado" at bounding box center [74, 166] width 30 height 10
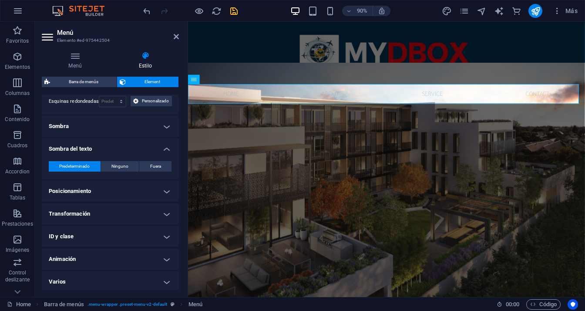
click at [133, 183] on h4 "Posicionamiento" at bounding box center [110, 191] width 137 height 21
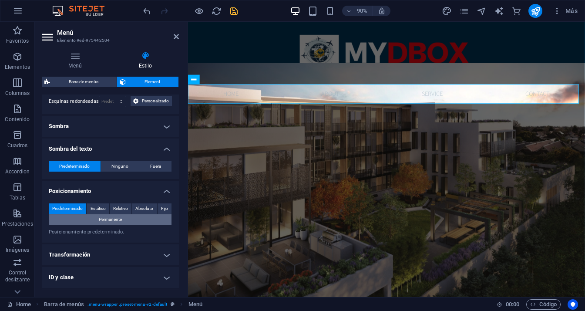
scroll to position [303, 0]
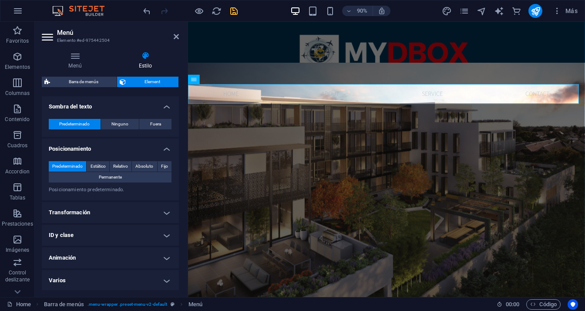
click at [134, 212] on h4 "Transformación" at bounding box center [110, 212] width 137 height 21
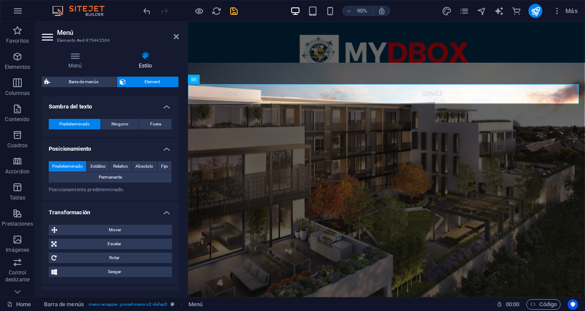
click at [135, 212] on h4 "Transformación" at bounding box center [110, 210] width 137 height 16
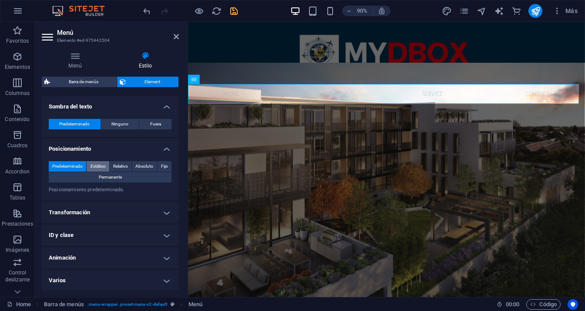
click at [101, 166] on span "Estático" at bounding box center [97, 166] width 15 height 10
click at [89, 278] on h4 "Varios" at bounding box center [110, 280] width 137 height 21
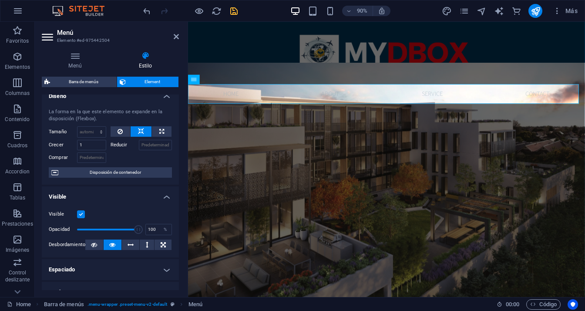
scroll to position [0, 0]
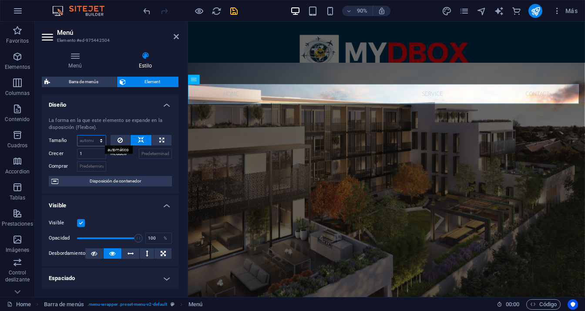
click at [102, 140] on select "Predeterminado automático px % 1/1 1/2 1/3 1/4 1/5 1/6 1/7 1/8 1/9 1/10" at bounding box center [91, 140] width 28 height 10
select select "1/2"
click at [92, 135] on select "Predeterminado automático px % 1/1 1/2 1/3 1/4 1/5 1/6 1/7 1/8 1/9 1/10" at bounding box center [91, 140] width 28 height 10
type input "50"
click at [100, 141] on select "Predeterminado automático px % 1/1 1/2 1/3 1/4 1/5 1/6 1/7 1/8 1/9 1/10" at bounding box center [100, 140] width 12 height 10
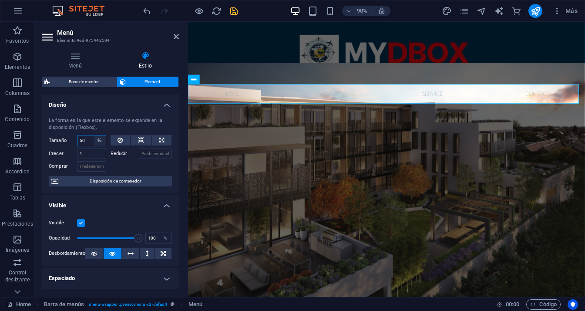
select select "1/5"
click at [94, 135] on select "Predeterminado automático px % 1/1 1/2 1/3 1/4 1/5 1/6 1/7 1/8 1/9 1/10" at bounding box center [100, 140] width 12 height 10
type input "20"
click at [100, 138] on select "Predeterminado automático px % 1/1 1/2 1/3 1/4 1/5 1/6 1/7 1/8 1/9 1/10" at bounding box center [100, 140] width 12 height 10
select select "majf2s7ar5"
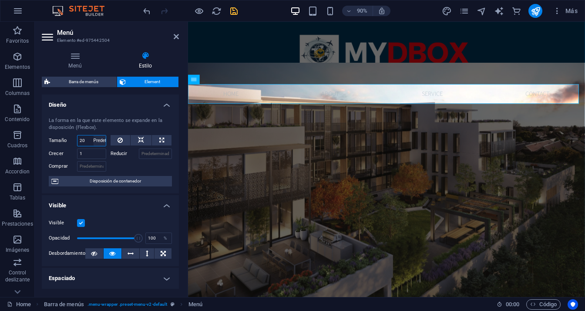
click at [94, 135] on select "Predeterminado automático px % 1/1 1/2 1/3 1/4 1/5 1/6 1/7 1/8 1/9 1/10" at bounding box center [100, 140] width 12 height 10
select select "DISABLED_OPTION_VALUE"
click at [131, 168] on div at bounding box center [142, 165] width 62 height 13
click at [142, 138] on icon at bounding box center [141, 140] width 6 height 10
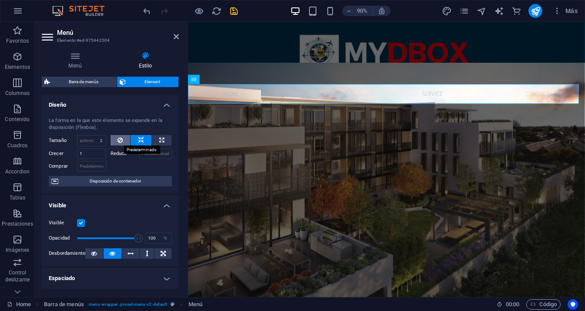
click at [121, 139] on icon at bounding box center [119, 140] width 5 height 10
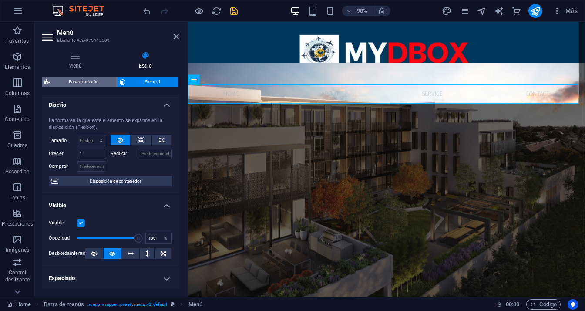
click at [98, 82] on span "Barra de menús" at bounding box center [83, 82] width 61 height 10
select select "rem"
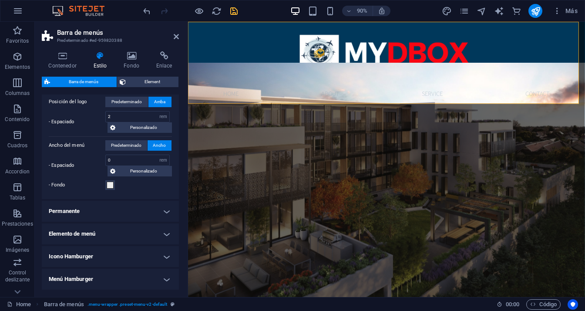
scroll to position [392, 0]
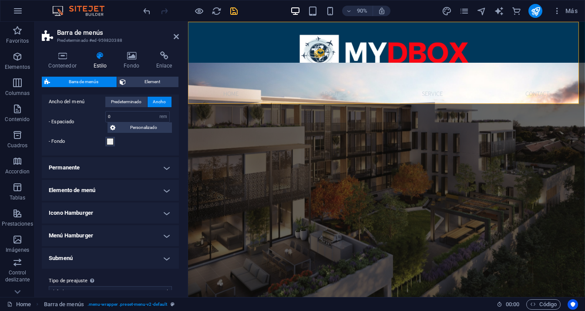
click at [163, 164] on h4 "Permanente" at bounding box center [110, 167] width 137 height 21
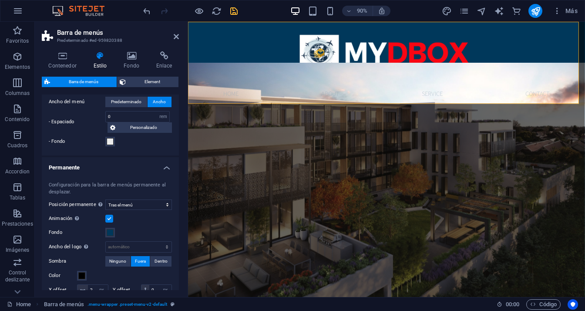
click at [163, 164] on h4 "Permanente" at bounding box center [110, 165] width 137 height 16
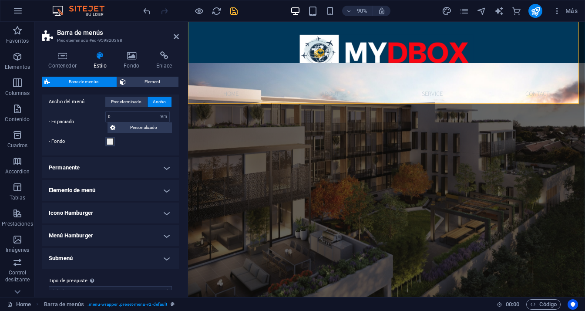
click at [144, 187] on h4 "Elemento de menú" at bounding box center [110, 190] width 137 height 21
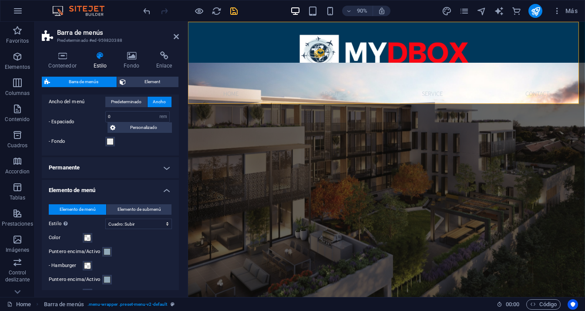
scroll to position [435, 0]
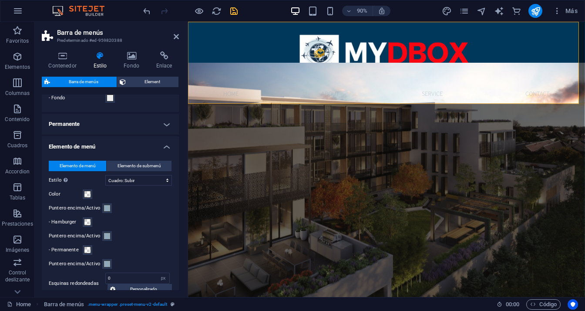
drag, startPoint x: 143, startPoint y: 189, endPoint x: 129, endPoint y: 208, distance: 23.4
click at [132, 206] on div "Puntero encima/Activo" at bounding box center [110, 208] width 123 height 10
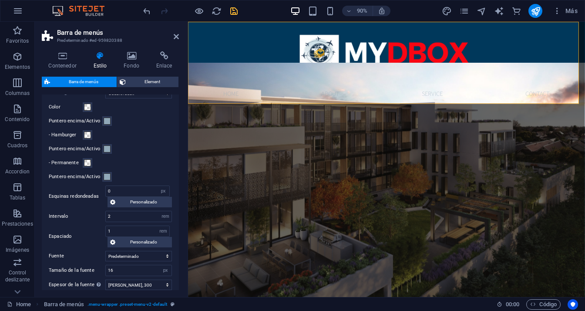
scroll to position [566, 0]
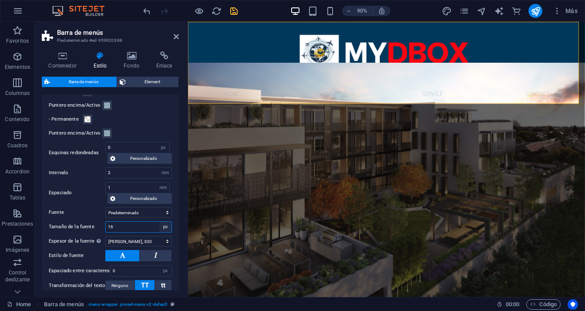
click at [160, 228] on select "px rem % vh vw" at bounding box center [165, 226] width 12 height 10
click at [147, 228] on input "16" at bounding box center [139, 226] width 66 height 10
type input "1"
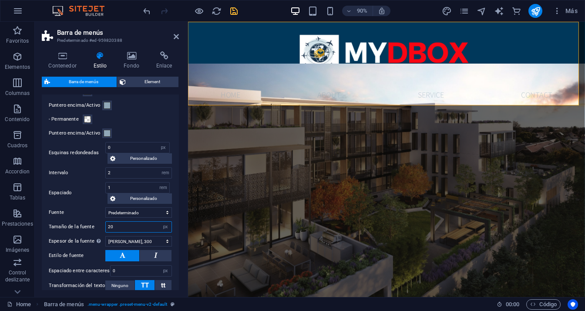
click at [139, 227] on input "20" at bounding box center [139, 226] width 66 height 10
type input "2"
type input "22"
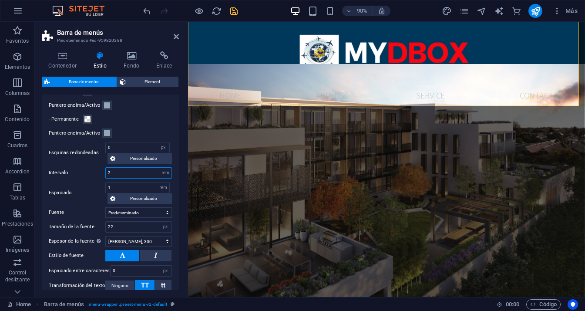
click at [143, 174] on input "2" at bounding box center [139, 172] width 66 height 10
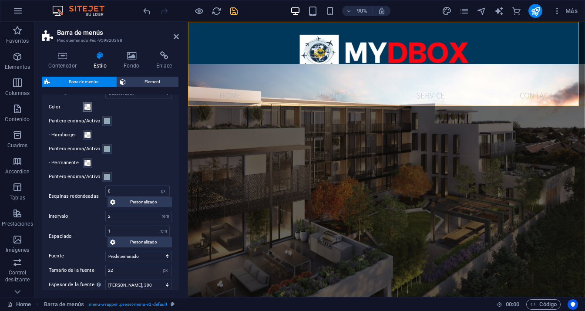
click at [90, 108] on span at bounding box center [87, 107] width 7 height 7
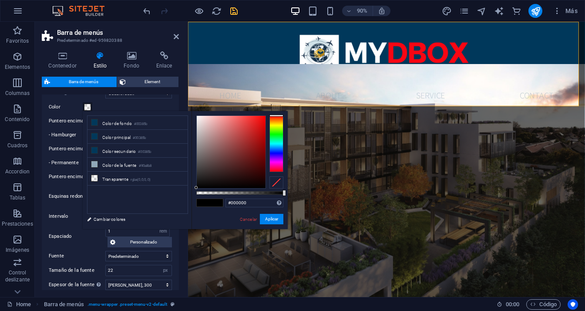
type input "#190909"
click at [240, 181] on div at bounding box center [231, 152] width 69 height 72
click at [264, 221] on button "Aplicar" at bounding box center [271, 219] width 23 height 10
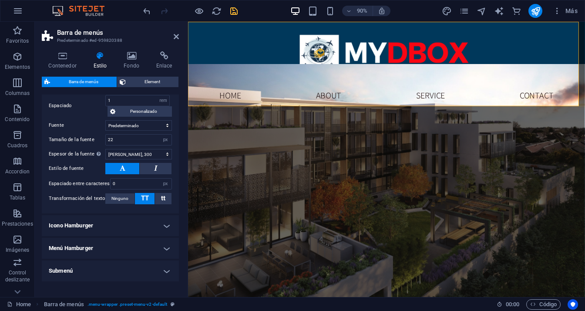
scroll to position [676, 0]
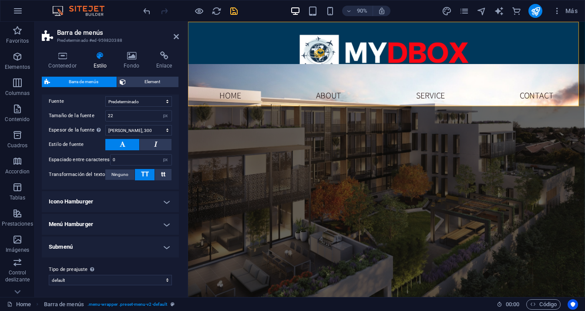
click at [164, 200] on h4 "Icono Hamburger" at bounding box center [110, 201] width 137 height 21
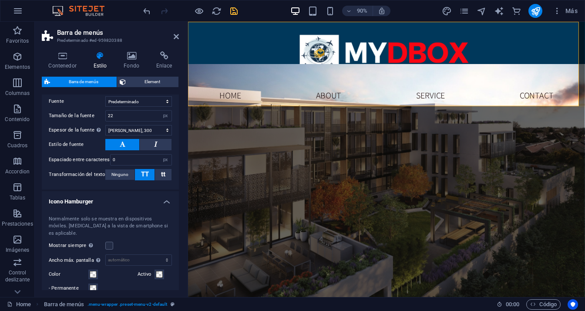
click at [164, 200] on h4 "Icono Hamburger" at bounding box center [110, 199] width 137 height 16
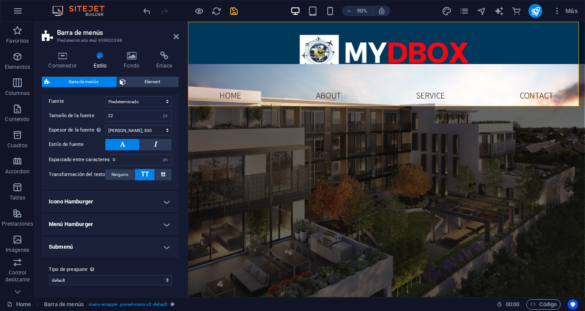
click at [161, 241] on h4 "Submenú" at bounding box center [110, 246] width 137 height 21
click at [161, 241] on h4 "Submenú" at bounding box center [110, 244] width 137 height 16
click at [161, 241] on h4 "Submenú" at bounding box center [110, 246] width 137 height 21
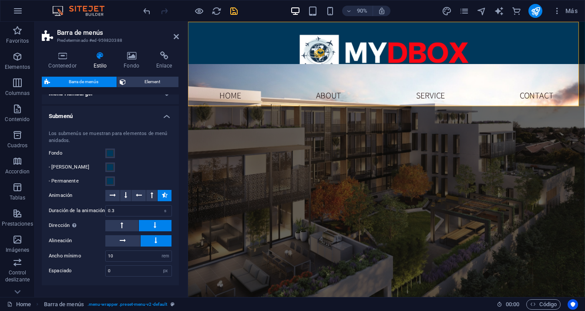
scroll to position [834, 0]
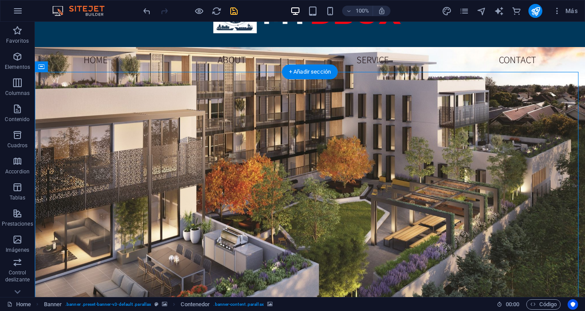
scroll to position [87, 0]
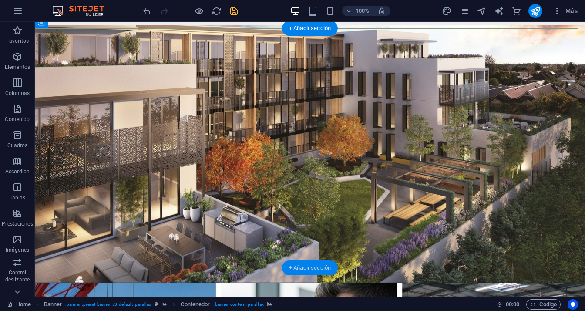
click at [317, 269] on div "+ Añadir sección" at bounding box center [310, 267] width 56 height 15
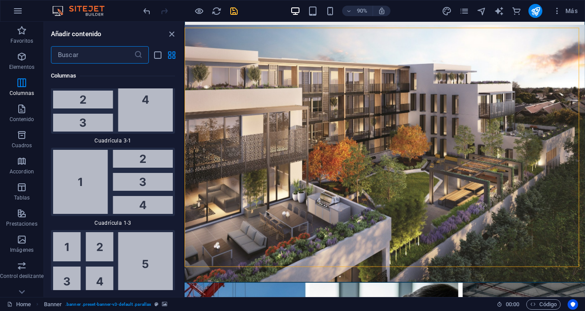
scroll to position [2436, 0]
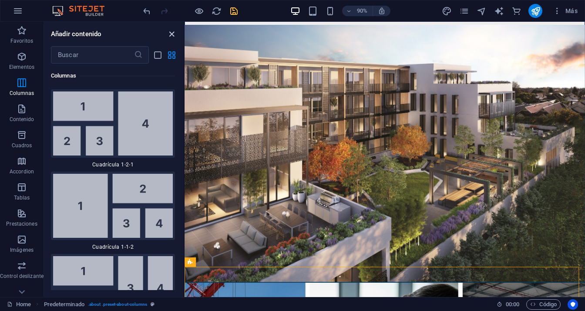
click at [173, 31] on icon "close panel" at bounding box center [172, 34] width 10 height 10
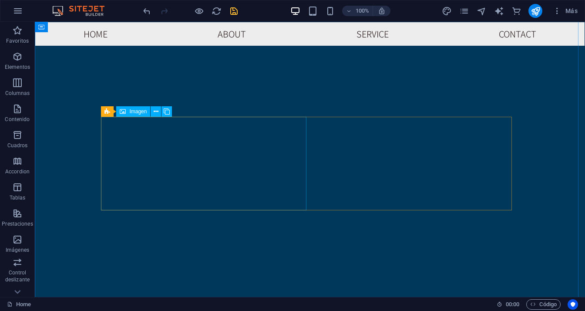
scroll to position [1396, 0]
click at [227, 36] on nav "Home About Service Contact" at bounding box center [310, 34] width 550 height 24
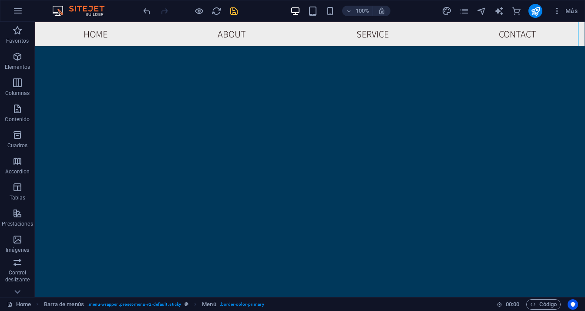
click at [80, 30] on nav "Home About Service Contact" at bounding box center [310, 34] width 550 height 24
select select "px"
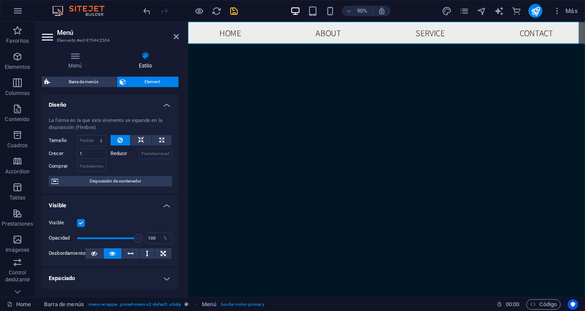
scroll to position [1370, 0]
click at [234, 30] on nav "Home About Service Contact" at bounding box center [408, 34] width 441 height 24
click at [229, 33] on nav "Home About Service Contact" at bounding box center [408, 34] width 441 height 24
click at [236, 34] on nav "Home About Service Contact" at bounding box center [408, 34] width 441 height 24
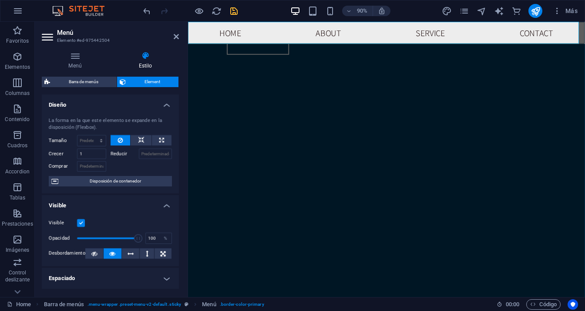
click at [236, 34] on nav "Home About Service Contact" at bounding box center [408, 34] width 441 height 24
click at [342, 34] on nav "Home About Service Contact" at bounding box center [408, 34] width 441 height 24
click at [341, 36] on nav "Home About Service Contact" at bounding box center [408, 34] width 441 height 24
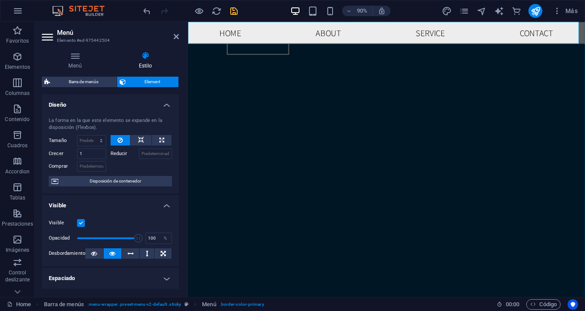
click at [341, 36] on nav "Home About Service Contact" at bounding box center [408, 34] width 441 height 24
click at [146, 181] on span "Disposición de contenedor" at bounding box center [115, 181] width 108 height 10
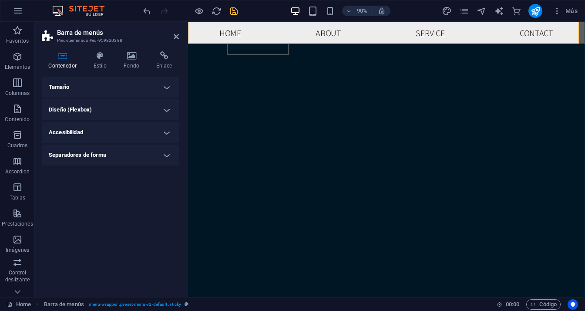
click at [167, 87] on h4 "Tamaño" at bounding box center [110, 87] width 137 height 21
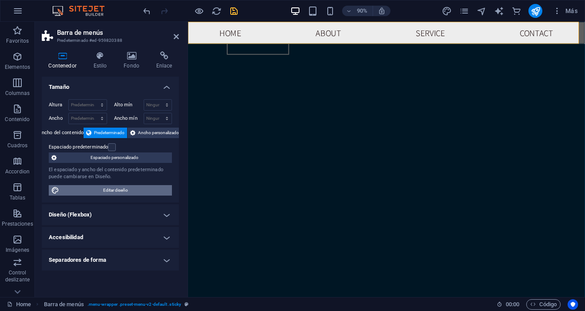
click at [149, 189] on span "Editar diseño" at bounding box center [115, 190] width 107 height 10
select select "px"
select select "300"
select select "px"
select select "rem"
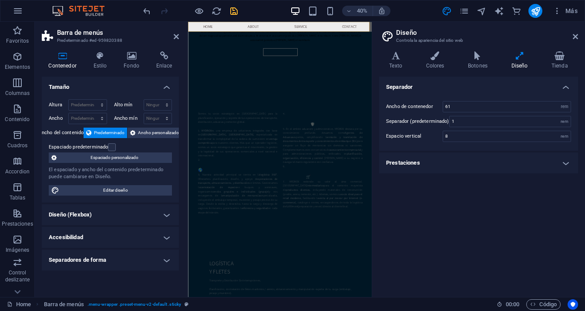
scroll to position [1695, 0]
click at [390, 55] on icon at bounding box center [395, 55] width 33 height 9
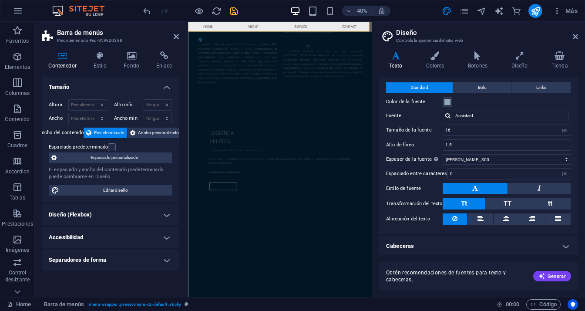
scroll to position [0, 0]
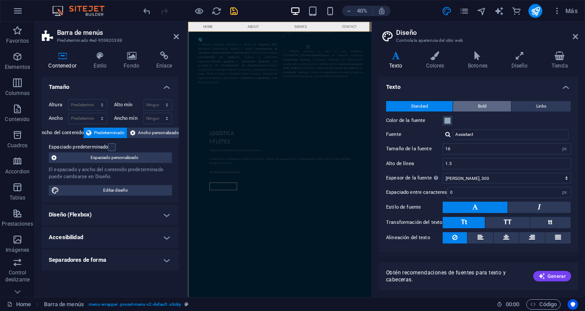
click at [486, 104] on button "Bold" at bounding box center [482, 106] width 58 height 10
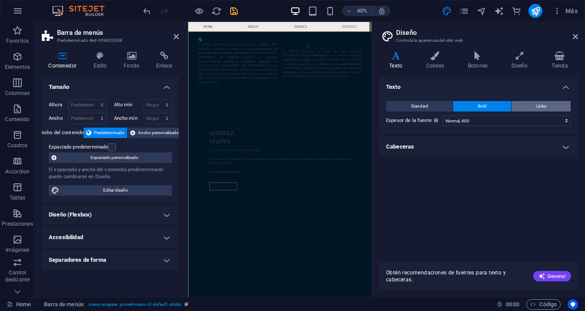
click at [536, 104] on span "Links" at bounding box center [541, 106] width 10 height 10
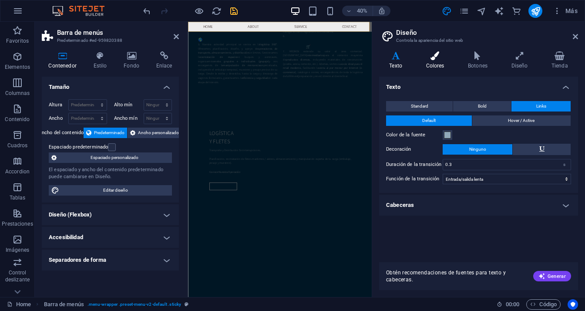
click at [436, 59] on icon at bounding box center [434, 55] width 39 height 9
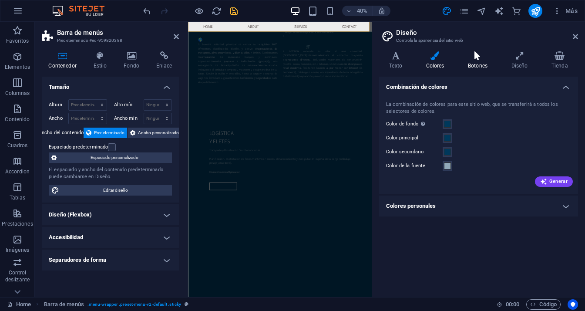
click at [472, 60] on icon at bounding box center [478, 55] width 40 height 9
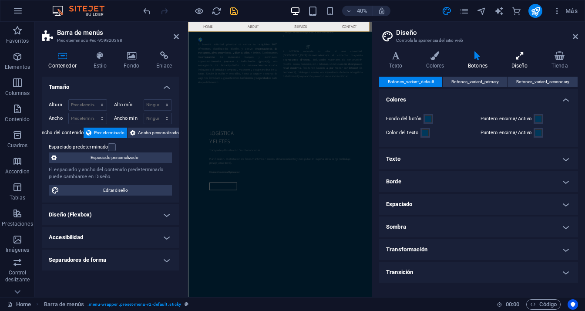
click at [522, 60] on h4 "Diseño" at bounding box center [521, 60] width 40 height 18
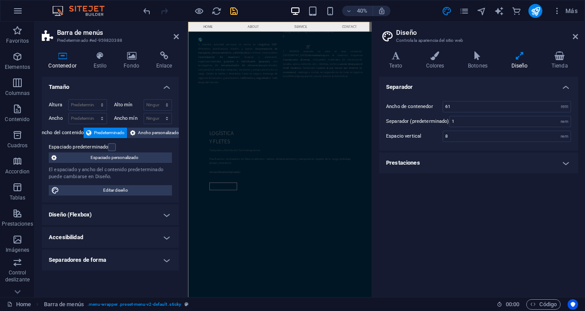
click at [147, 145] on div "Espaciado predeterminado" at bounding box center [109, 147] width 121 height 10
click at [132, 211] on h4 "Diseño (Flexbox)" at bounding box center [110, 214] width 137 height 21
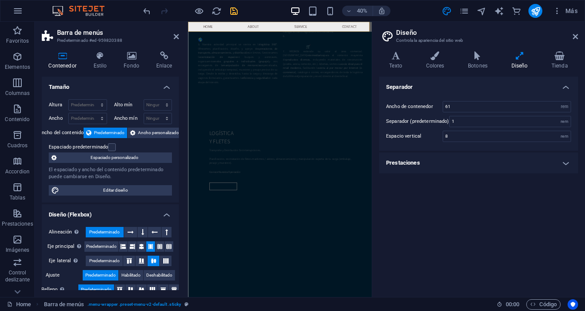
scroll to position [44, 0]
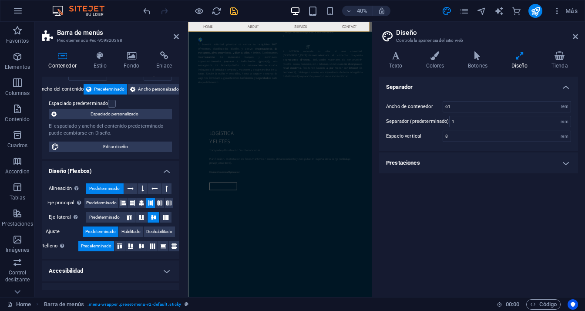
click at [134, 169] on h4 "Diseño (Flexbox)" at bounding box center [110, 169] width 137 height 16
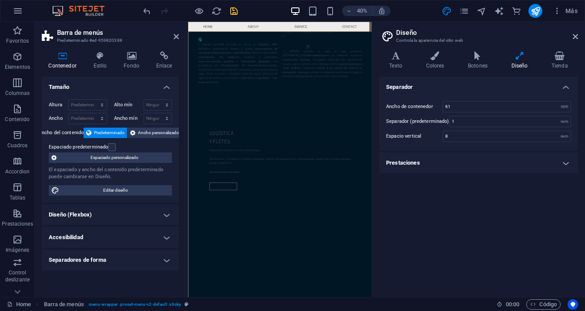
scroll to position [0, 0]
click at [131, 235] on h4 "Accesibilidad" at bounding box center [110, 237] width 137 height 21
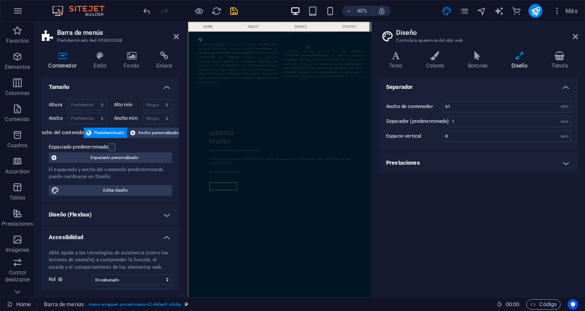
scroll to position [38, 0]
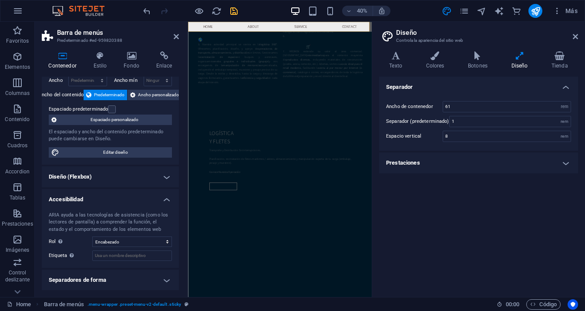
click at [135, 200] on h4 "Accesibilidad" at bounding box center [110, 197] width 137 height 16
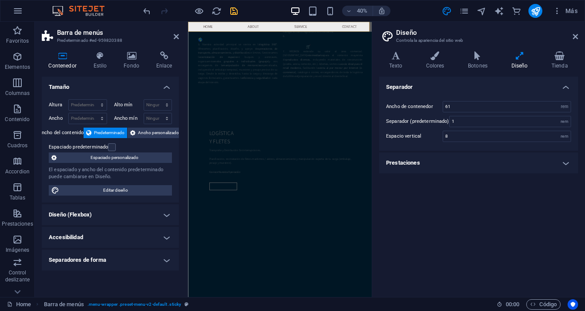
click at [131, 258] on h4 "Separadores de forma" at bounding box center [110, 259] width 137 height 21
click at [133, 258] on h4 "Separadores de forma" at bounding box center [110, 257] width 137 height 16
click at [59, 57] on icon at bounding box center [62, 55] width 41 height 9
click at [102, 54] on icon at bounding box center [100, 55] width 27 height 9
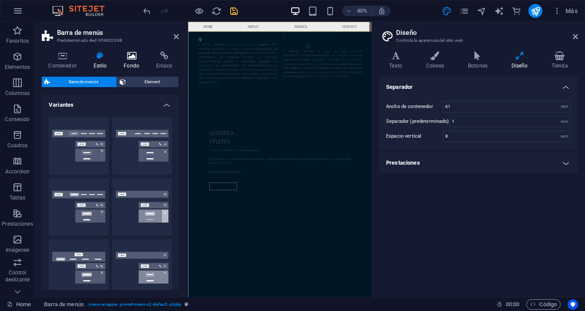
click at [136, 60] on icon at bounding box center [131, 55] width 29 height 9
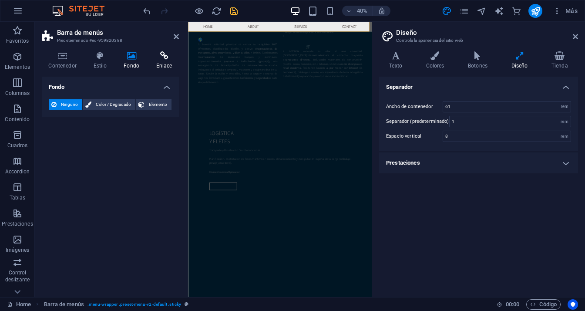
click at [160, 60] on icon at bounding box center [164, 55] width 30 height 9
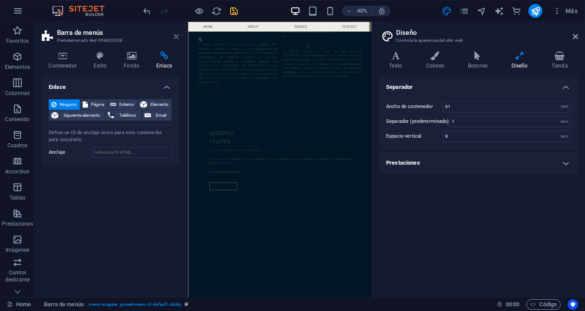
drag, startPoint x: 177, startPoint y: 35, endPoint x: 189, endPoint y: 18, distance: 20.9
click at [177, 35] on icon at bounding box center [176, 36] width 5 height 7
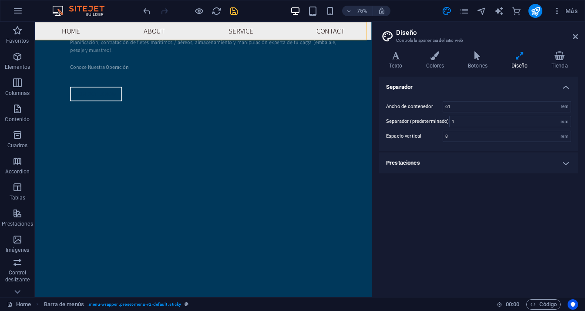
click at [566, 29] on h2 "Diseño" at bounding box center [487, 33] width 182 height 8
click at [573, 27] on header "Diseño Controla la apariencia del sitio web" at bounding box center [479, 33] width 197 height 23
click at [568, 29] on h2 "Diseño" at bounding box center [487, 33] width 182 height 8
drag, startPoint x: 568, startPoint y: 29, endPoint x: 560, endPoint y: 28, distance: 7.4
click at [567, 29] on h2 "Diseño" at bounding box center [487, 33] width 182 height 8
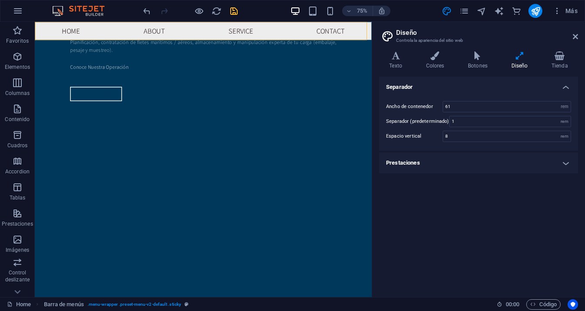
click at [560, 28] on header "Diseño Controla la apariencia del sitio web" at bounding box center [479, 33] width 197 height 23
click at [461, 7] on icon "pages" at bounding box center [464, 11] width 10 height 10
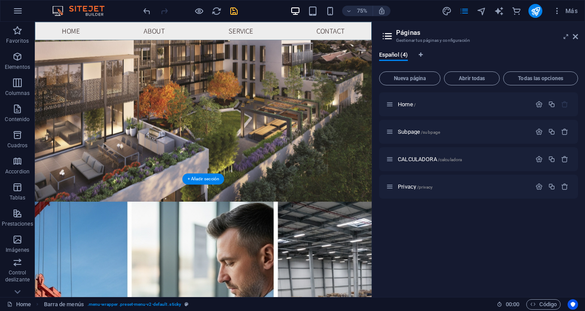
scroll to position [66, 0]
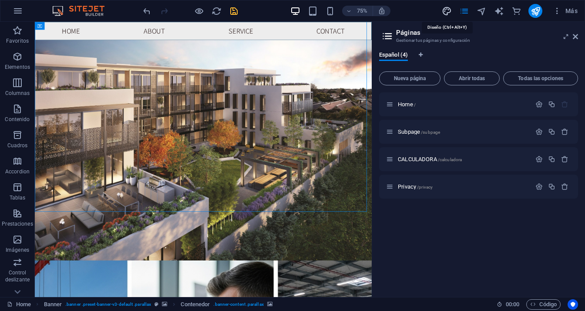
click at [442, 9] on icon "design" at bounding box center [447, 11] width 10 height 10
select select "rem"
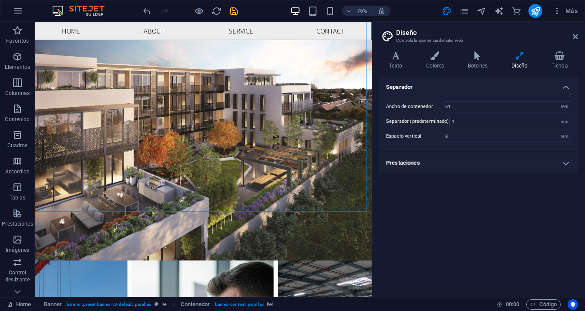
click at [522, 55] on icon at bounding box center [519, 55] width 37 height 9
click at [517, 57] on icon at bounding box center [519, 55] width 37 height 9
click at [517, 55] on icon at bounding box center [519, 55] width 37 height 9
click at [476, 60] on h4 "Botones" at bounding box center [480, 60] width 44 height 18
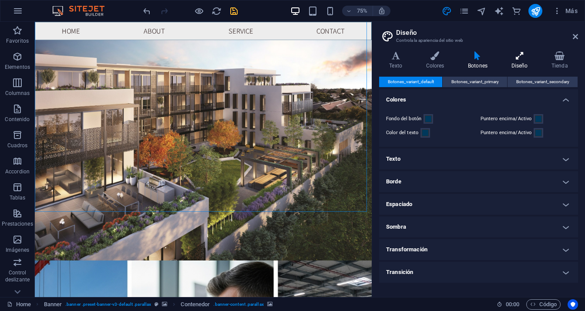
click at [512, 53] on icon at bounding box center [519, 55] width 37 height 9
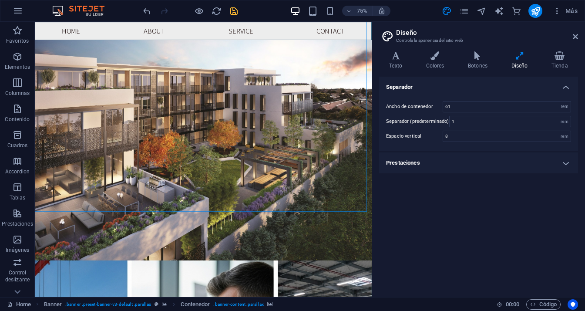
click at [432, 159] on h4 "Prestaciones" at bounding box center [478, 162] width 199 height 21
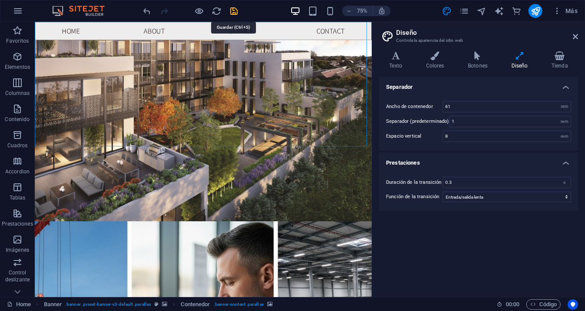
click at [231, 10] on icon "save" at bounding box center [234, 11] width 10 height 10
checkbox input "false"
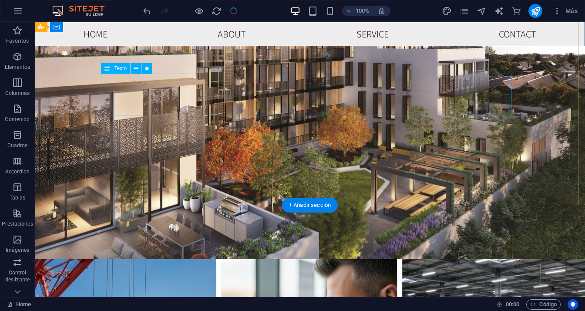
scroll to position [0, 0]
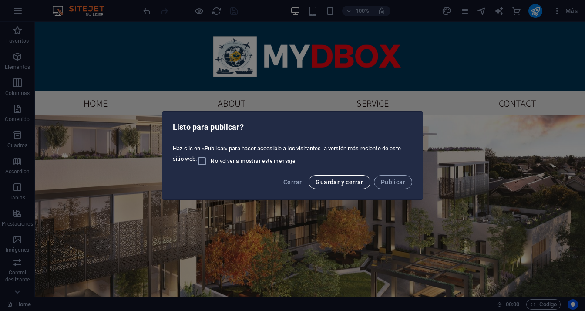
click at [335, 183] on span "Guardar y cerrar" at bounding box center [338, 181] width 47 height 7
